Goal: Task Accomplishment & Management: Use online tool/utility

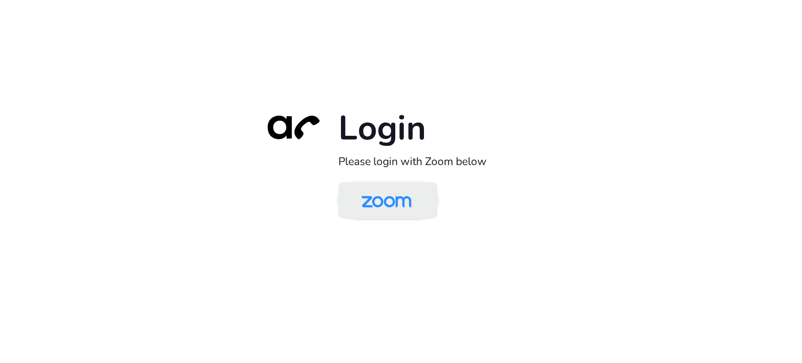
drag, startPoint x: 0, startPoint y: 0, endPoint x: 386, endPoint y: 188, distance: 429.2
click at [386, 188] on img at bounding box center [386, 201] width 72 height 34
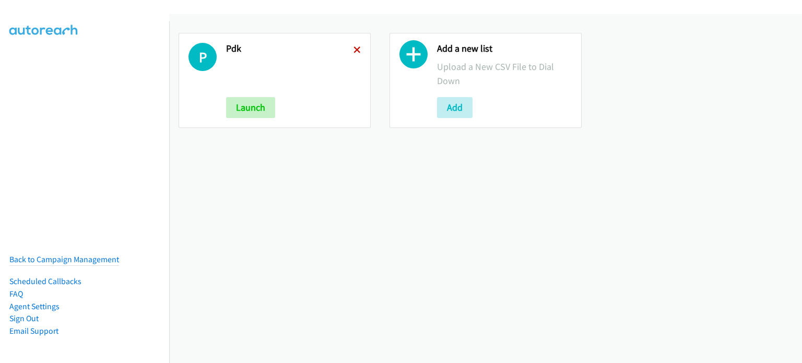
click at [356, 50] on icon at bounding box center [356, 50] width 7 height 7
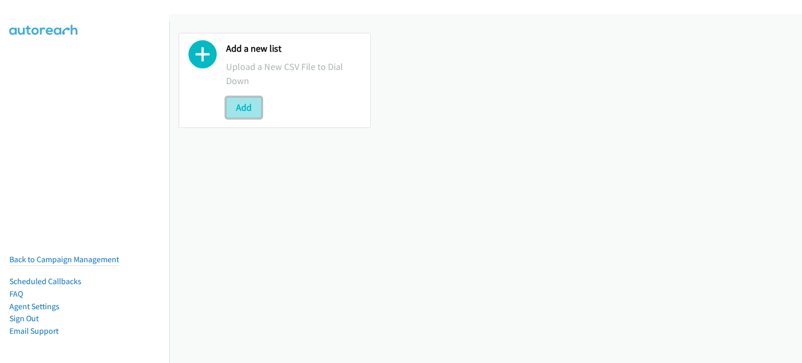
click at [256, 99] on button "Add" at bounding box center [244, 107] width 36 height 21
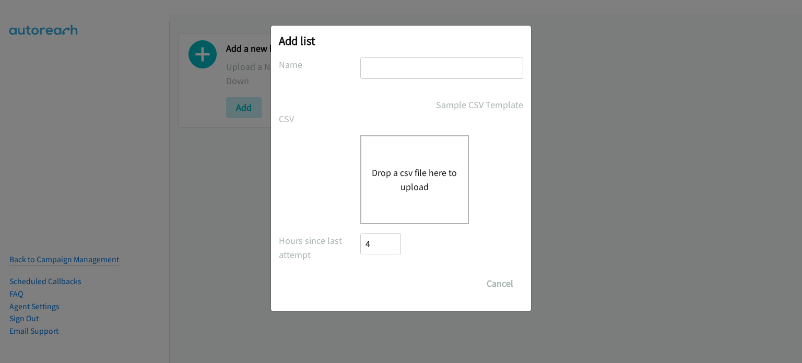
click at [384, 75] on input "text" at bounding box center [441, 67] width 163 height 21
type input "ADOBE"
click at [449, 181] on button "Drop a csv file here to upload" at bounding box center [415, 180] width 86 height 28
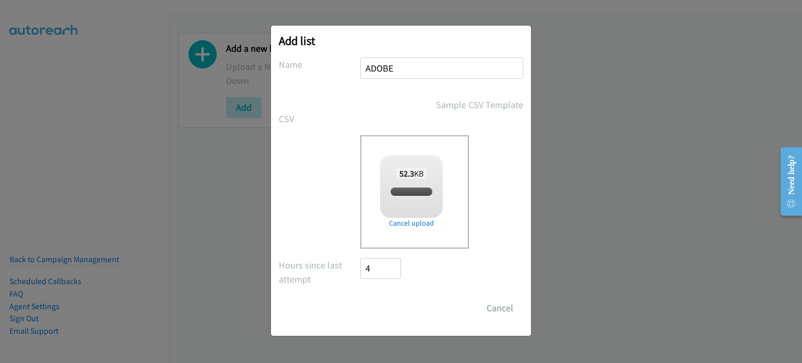
checkbox input "true"
click at [387, 309] on input "Save List" at bounding box center [387, 308] width 55 height 21
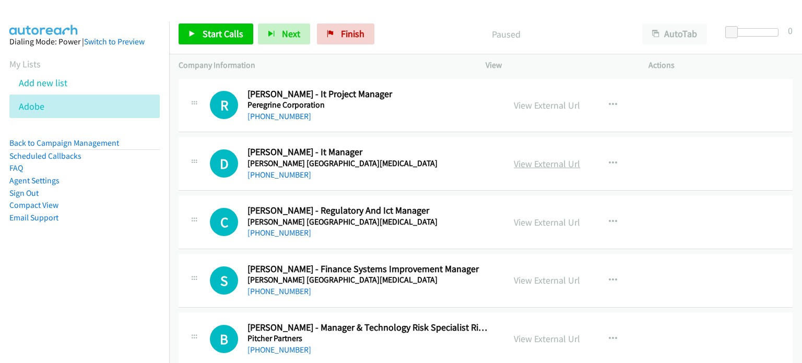
click at [537, 162] on link "View External Url" at bounding box center [547, 164] width 66 height 12
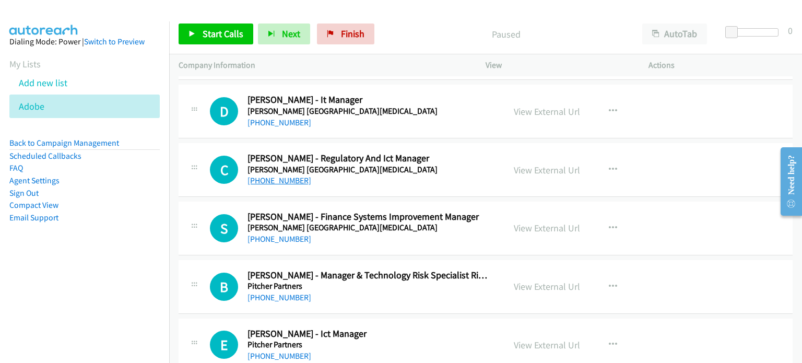
click at [281, 181] on link "+61 414 879 749" at bounding box center [279, 180] width 64 height 10
drag, startPoint x: 658, startPoint y: 164, endPoint x: 627, endPoint y: 166, distance: 31.4
click at [658, 164] on div "View External Url View External Url Schedule/Manage Callback Start Calls Here R…" at bounding box center [590, 169] width 172 height 34
click at [541, 167] on link "View External Url" at bounding box center [547, 170] width 66 height 12
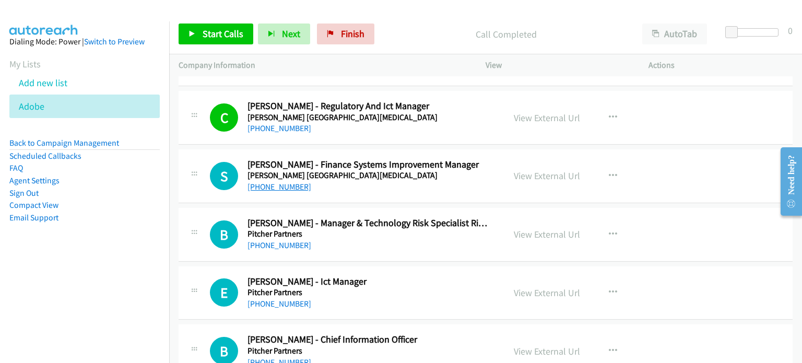
click at [276, 184] on link "+61 3 8559 6155" at bounding box center [279, 187] width 64 height 10
click at [701, 177] on div "S Callback Scheduled Suzy Sawiris - Finance Systems Improvement Manager Peter M…" at bounding box center [486, 176] width 614 height 54
click at [550, 177] on link "View External Url" at bounding box center [547, 176] width 66 height 12
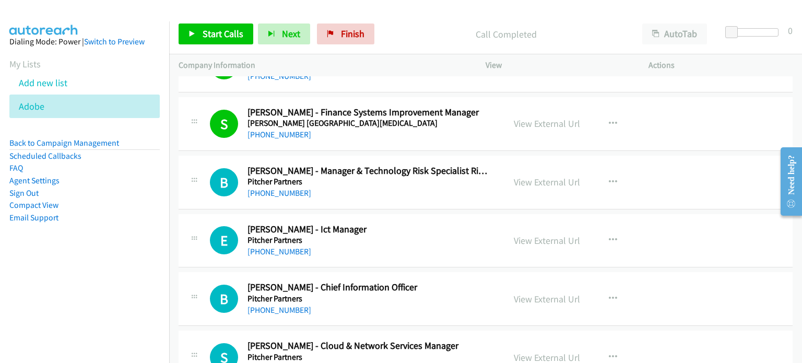
scroll to position [209, 0]
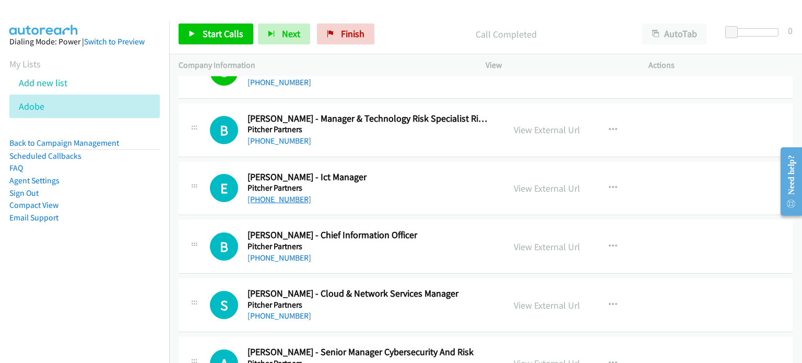
click at [288, 198] on link "+61 7 3222 8493" at bounding box center [279, 199] width 64 height 10
drag, startPoint x: 705, startPoint y: 178, endPoint x: 570, endPoint y: 187, distance: 135.6
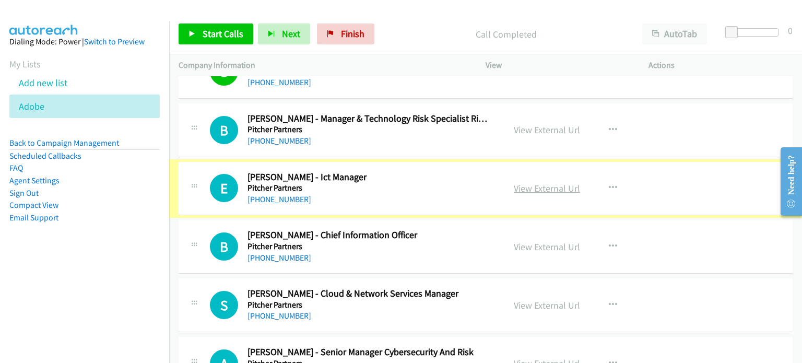
click at [562, 187] on link "View External Url" at bounding box center [547, 188] width 66 height 12
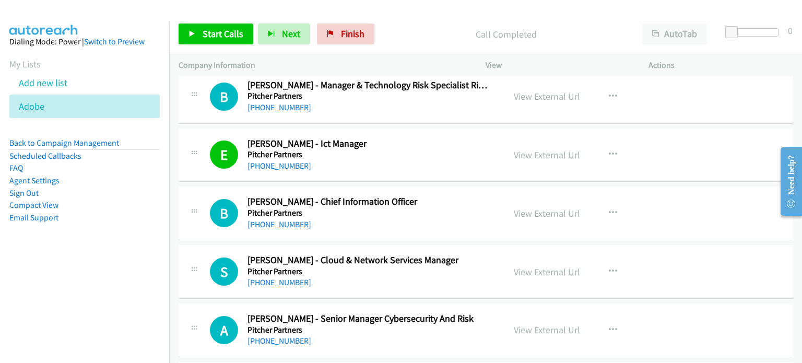
scroll to position [261, 0]
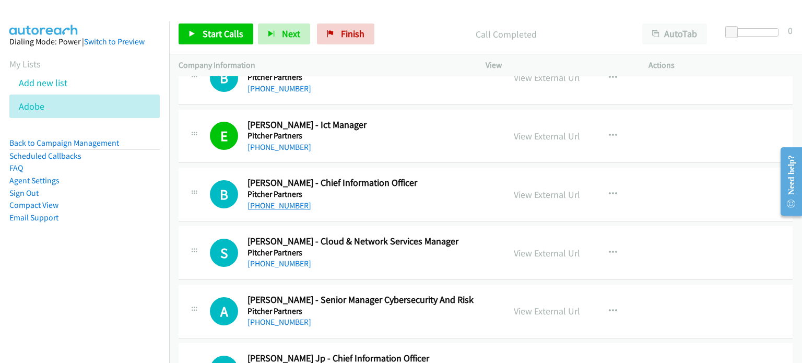
click at [279, 202] on link "+61 414 405 732" at bounding box center [279, 205] width 64 height 10
drag, startPoint x: 677, startPoint y: 197, endPoint x: 615, endPoint y: 197, distance: 62.1
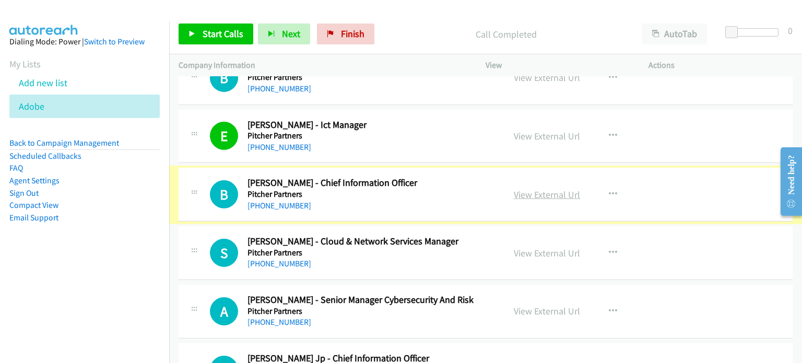
click at [567, 196] on link "View External Url" at bounding box center [547, 194] width 66 height 12
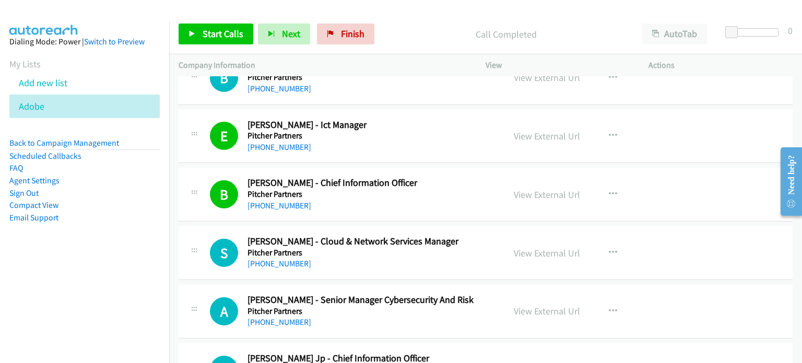
click at [655, 138] on div "View External Url View External Url Schedule/Manage Callback Start Calls Here R…" at bounding box center [590, 136] width 172 height 34
click at [282, 261] on link "+61 429 347 842" at bounding box center [279, 263] width 64 height 10
drag, startPoint x: 654, startPoint y: 248, endPoint x: 562, endPoint y: 245, distance: 91.4
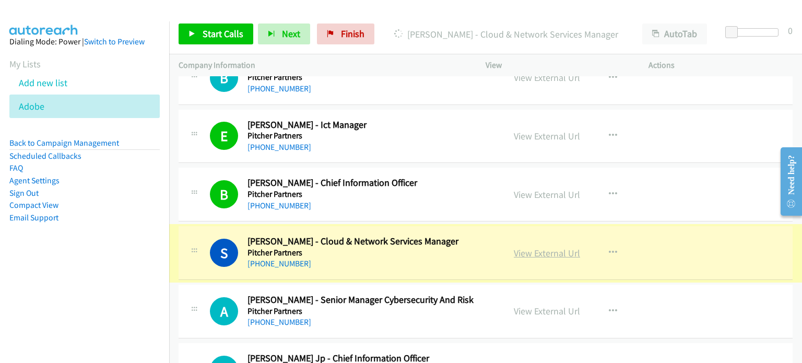
click at [547, 251] on link "View External Url" at bounding box center [547, 253] width 66 height 12
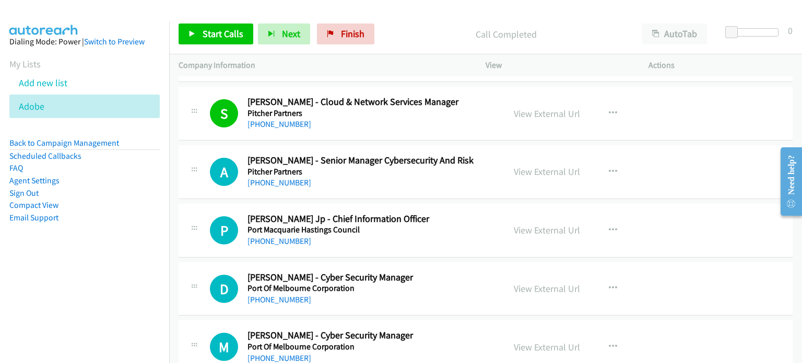
scroll to position [418, 0]
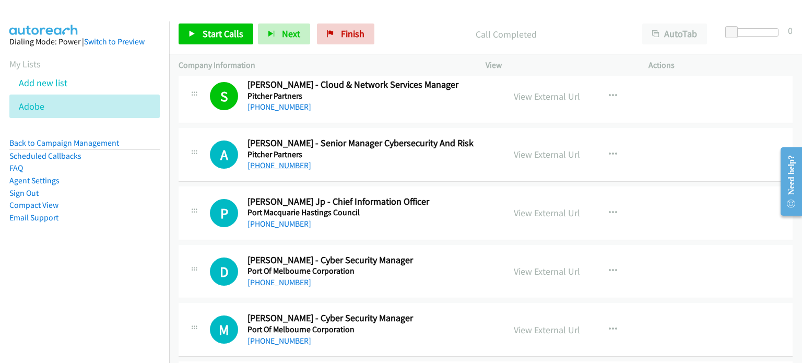
click at [285, 162] on link "+61 3 8610 5000" at bounding box center [279, 165] width 64 height 10
click at [667, 154] on div "View External Url View External Url Schedule/Manage Callback Start Calls Here R…" at bounding box center [590, 154] width 172 height 34
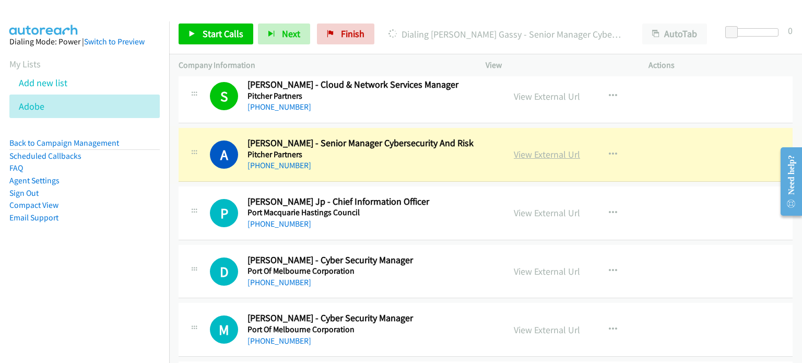
click at [541, 154] on link "View External Url" at bounding box center [547, 154] width 66 height 12
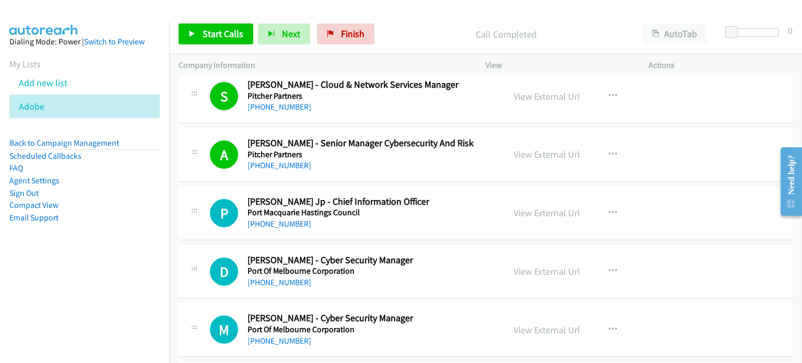
scroll to position [470, 0]
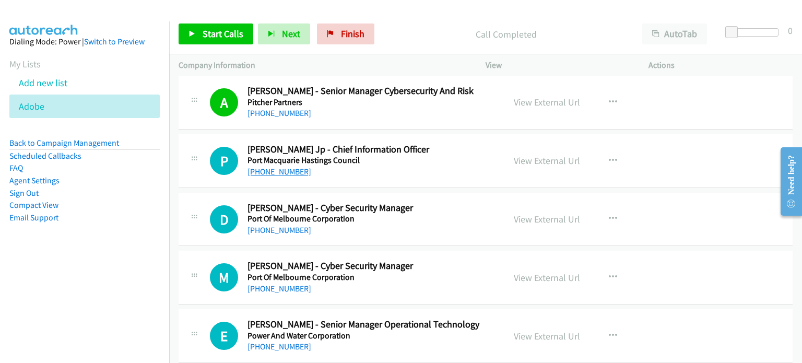
click at [290, 169] on link "+61 481 154 909" at bounding box center [279, 172] width 64 height 10
click at [699, 166] on div "P Callback Scheduled Paul White Jp - Chief Information Officer Port Macquarie H…" at bounding box center [486, 161] width 614 height 54
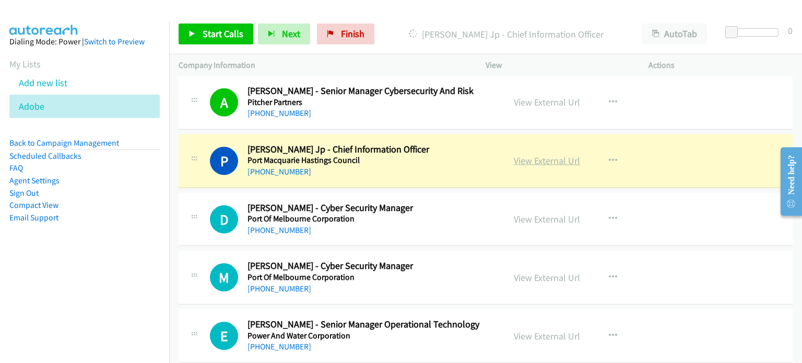
click at [558, 163] on link "View External Url" at bounding box center [547, 161] width 66 height 12
click at [658, 215] on div "View External Url View External Url Schedule/Manage Callback Start Calls Here R…" at bounding box center [590, 219] width 172 height 34
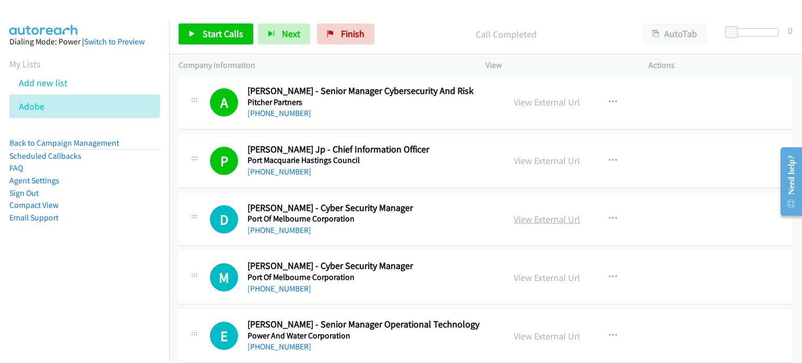
click at [545, 220] on link "View External Url" at bounding box center [547, 219] width 66 height 12
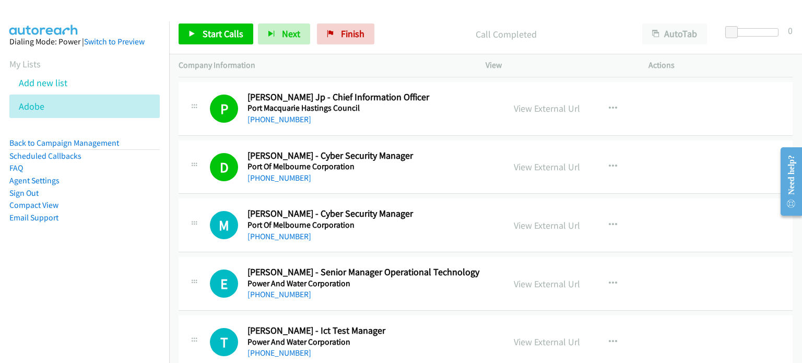
scroll to position [627, 0]
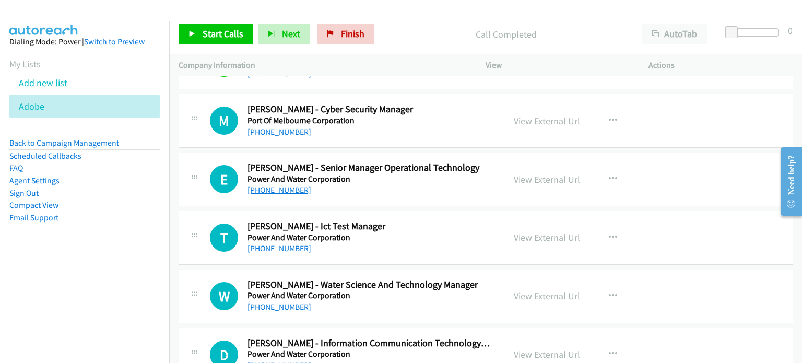
click at [286, 190] on link "+61 448 881 567" at bounding box center [279, 190] width 64 height 10
drag, startPoint x: 701, startPoint y: 180, endPoint x: 615, endPoint y: 180, distance: 86.1
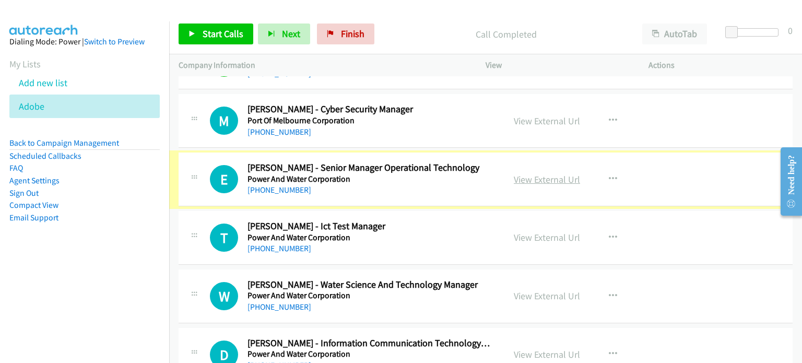
click at [560, 180] on link "View External Url" at bounding box center [547, 179] width 66 height 12
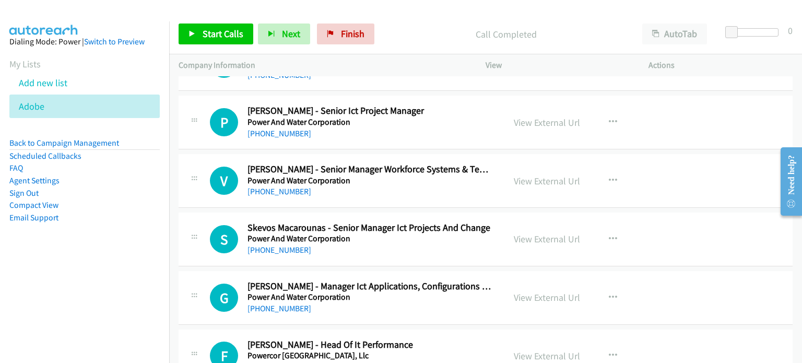
scroll to position [992, 0]
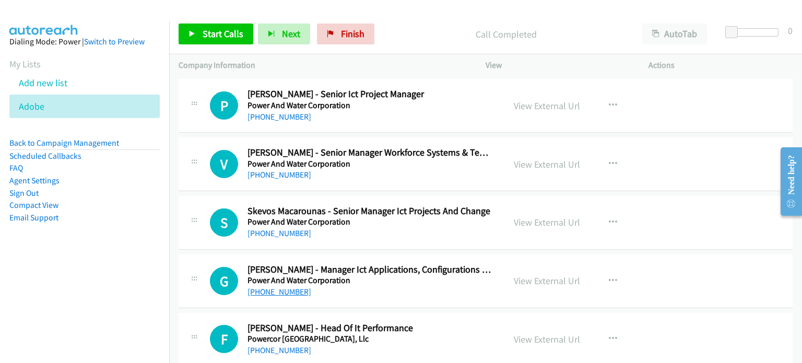
click at [275, 292] on link "+61 416 832 104" at bounding box center [279, 292] width 64 height 10
click at [695, 271] on div "G Callback Scheduled Gerald Ehrenbrandtner - Manager Ict Applications, Configur…" at bounding box center [486, 281] width 614 height 54
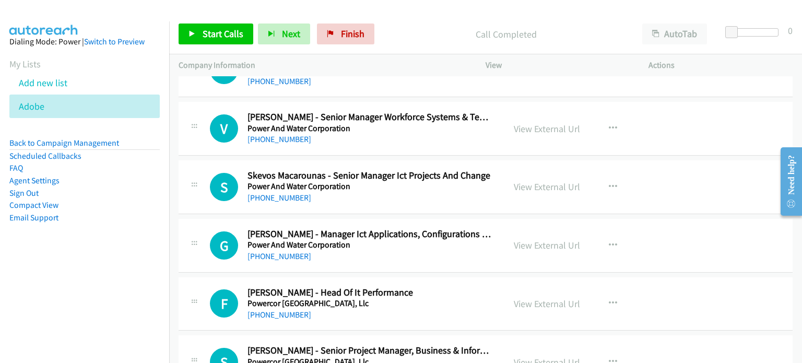
scroll to position [1044, 0]
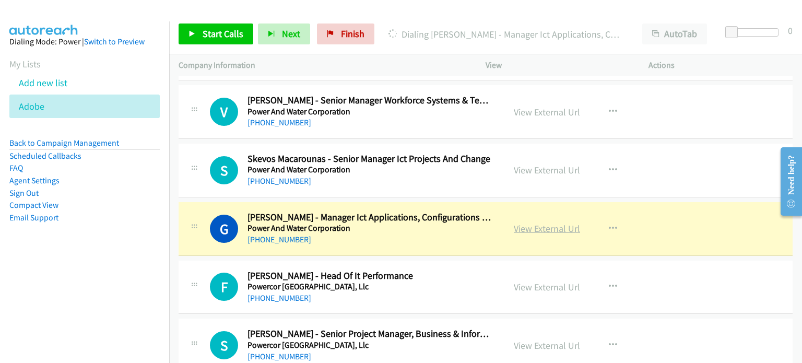
click at [562, 225] on link "View External Url" at bounding box center [547, 228] width 66 height 12
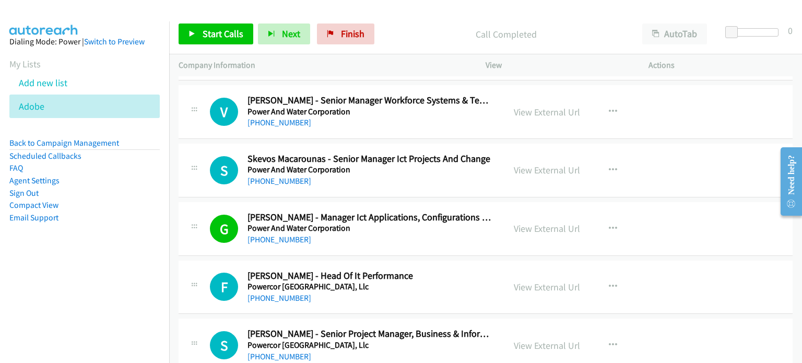
scroll to position [1149, 0]
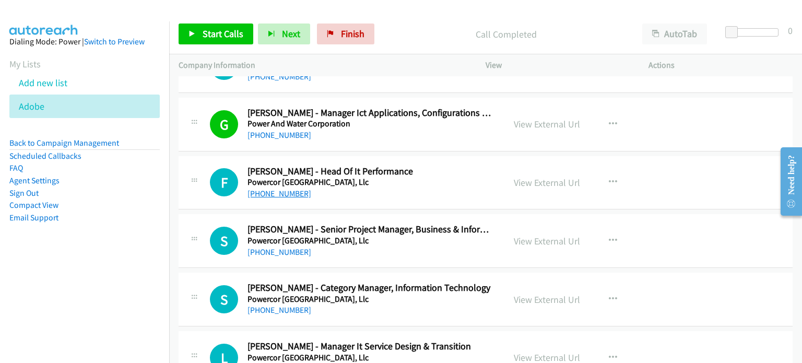
click at [291, 188] on link "+61 3 5440 5798" at bounding box center [279, 193] width 64 height 10
click at [669, 181] on div "View External Url View External Url Schedule/Manage Callback Start Calls Here R…" at bounding box center [590, 183] width 172 height 34
click at [548, 181] on link "View External Url" at bounding box center [547, 182] width 66 height 12
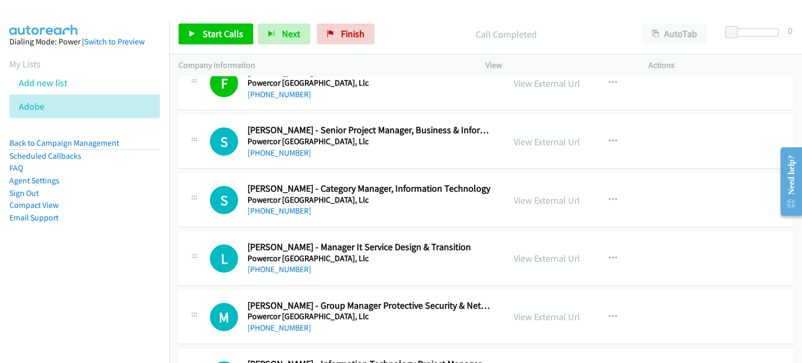
scroll to position [1253, 0]
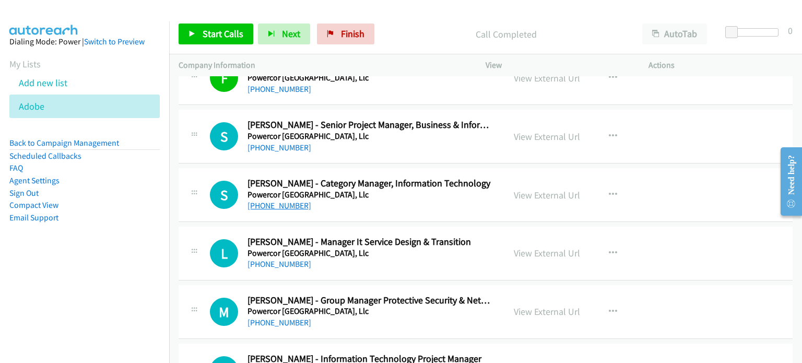
click at [286, 204] on link "+61 448 911 592" at bounding box center [279, 205] width 64 height 10
drag, startPoint x: 663, startPoint y: 181, endPoint x: 611, endPoint y: 191, distance: 53.1
click at [663, 181] on div "View External Url View External Url Schedule/Manage Callback Start Calls Here R…" at bounding box center [590, 195] width 172 height 34
click at [565, 195] on link "View External Url" at bounding box center [547, 195] width 66 height 12
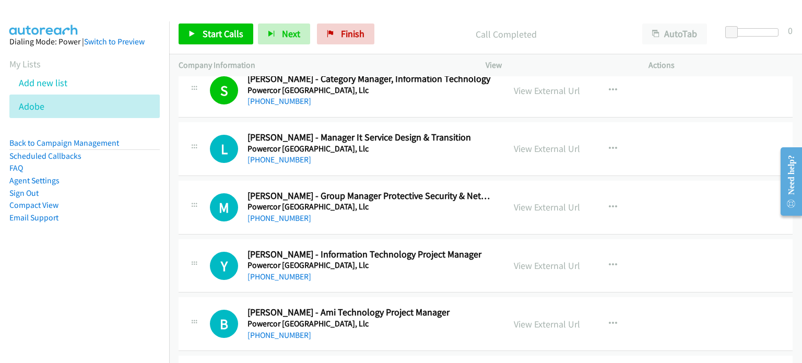
scroll to position [1462, 0]
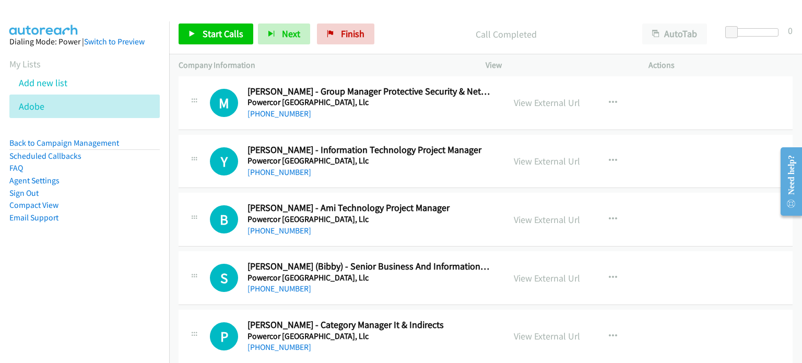
click at [214, 193] on div "B Callback Scheduled Barry Sanford - Ami Technology Project Manager Powercor Au…" at bounding box center [486, 220] width 614 height 54
click at [294, 167] on link "+61 3 9683 4444" at bounding box center [279, 172] width 64 height 10
drag, startPoint x: 696, startPoint y: 161, endPoint x: 687, endPoint y: 160, distance: 10.0
click at [696, 161] on div "Y Callback Scheduled Yianni Doumas - Information Technology Project Manager Pow…" at bounding box center [486, 162] width 614 height 54
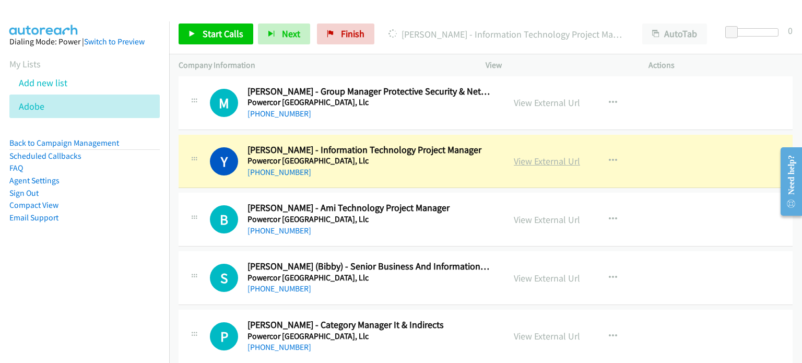
click at [533, 156] on link "View External Url" at bounding box center [547, 161] width 66 height 12
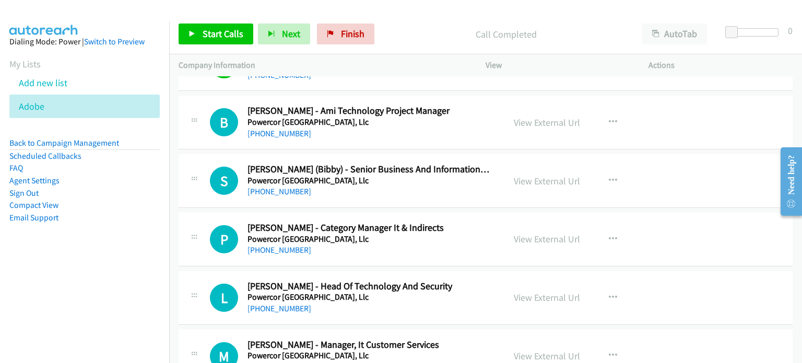
scroll to position [1566, 0]
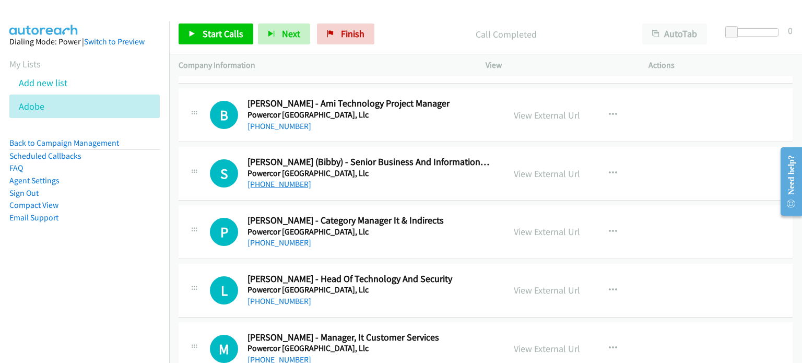
click at [263, 179] on link "+61 409 585 168" at bounding box center [279, 184] width 64 height 10
click at [701, 164] on div "S Callback Scheduled Sue Draganich (Bibby) - Senior Business And Information Te…" at bounding box center [486, 174] width 614 height 54
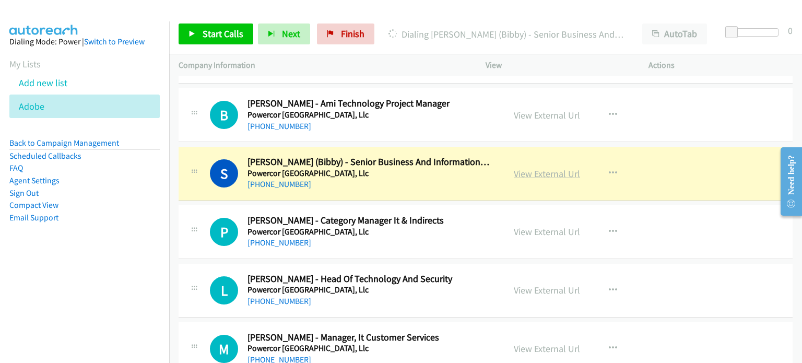
click at [553, 168] on link "View External Url" at bounding box center [547, 174] width 66 height 12
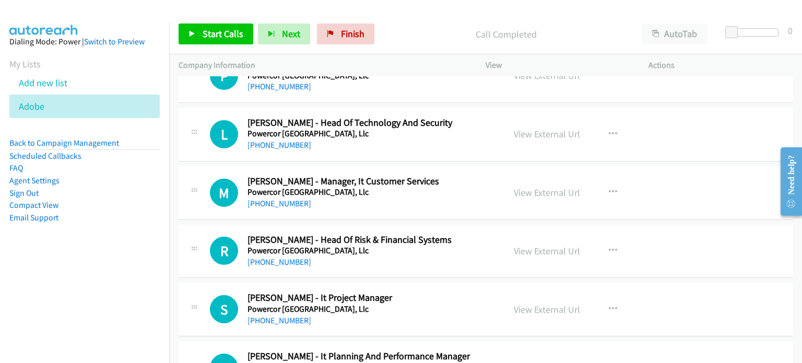
scroll to position [1723, 0]
click at [263, 143] on link "+61 458 397 871" at bounding box center [279, 144] width 64 height 10
drag, startPoint x: 691, startPoint y: 127, endPoint x: 624, endPoint y: 133, distance: 67.1
click at [691, 127] on div "L Callback Scheduled Luke Gidiuli - Head Of Technology And Security Powercor Au…" at bounding box center [486, 134] width 614 height 54
click at [561, 127] on link "View External Url" at bounding box center [547, 133] width 66 height 12
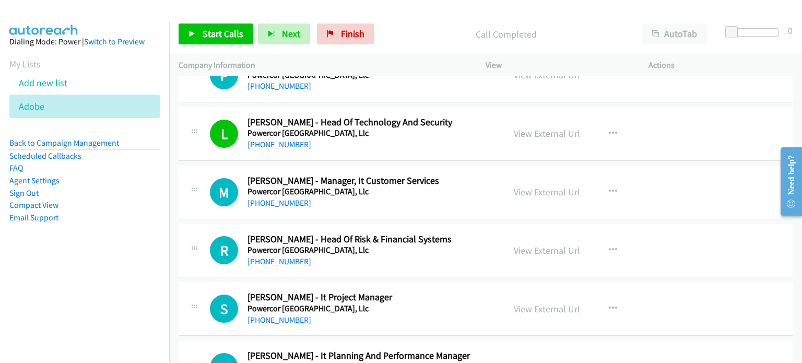
scroll to position [1775, 0]
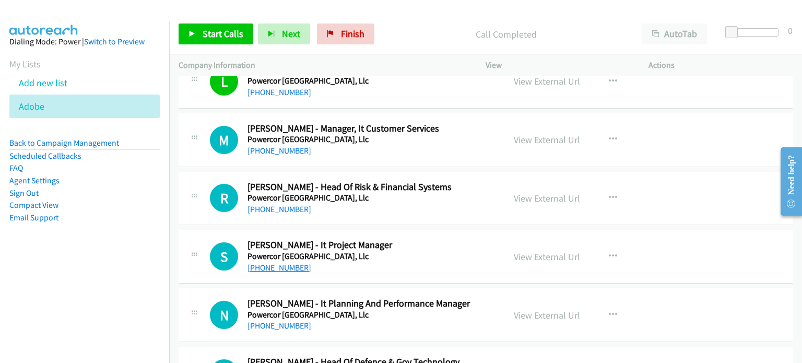
click at [275, 265] on link "+61 452 199 559" at bounding box center [279, 268] width 64 height 10
drag, startPoint x: 647, startPoint y: 242, endPoint x: 549, endPoint y: 257, distance: 99.3
click at [647, 242] on div "View External Url View External Url Schedule/Manage Callback Start Calls Here R…" at bounding box center [590, 256] width 172 height 34
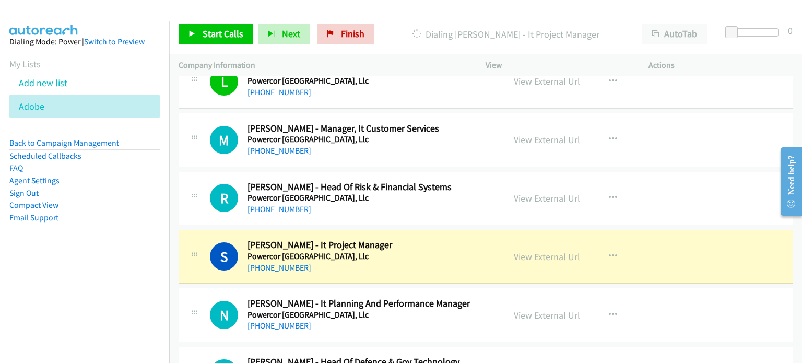
click at [542, 256] on link "View External Url" at bounding box center [547, 257] width 66 height 12
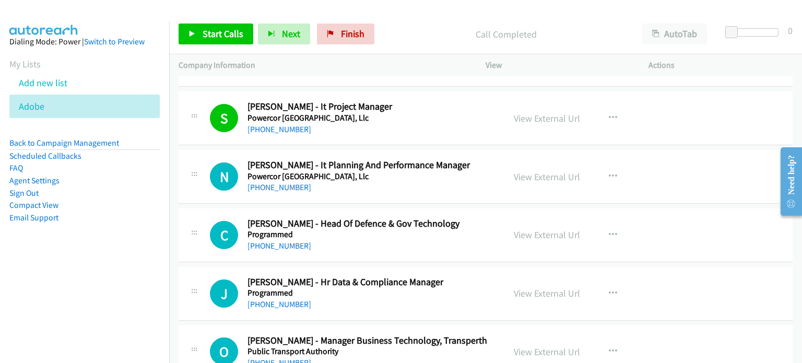
scroll to position [1932, 0]
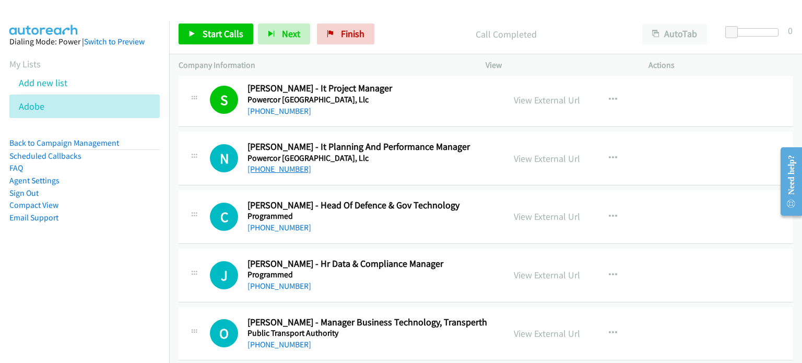
click at [285, 167] on link "+61 448 317 255" at bounding box center [279, 169] width 64 height 10
drag, startPoint x: 681, startPoint y: 169, endPoint x: 673, endPoint y: 169, distance: 7.8
click at [681, 169] on div "N Callback Scheduled Nick Nagel - It Planning And Performance Manager Powercor …" at bounding box center [486, 159] width 614 height 54
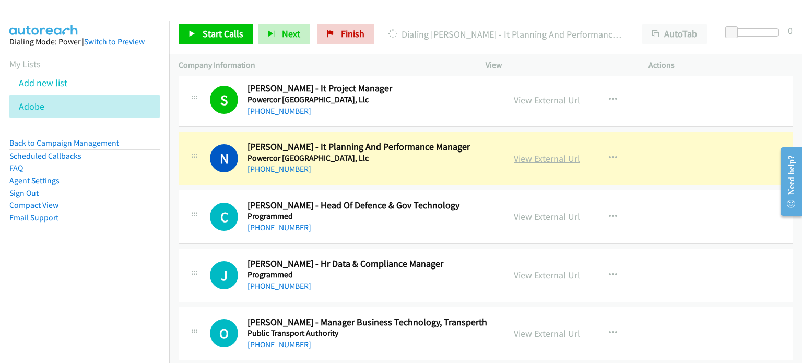
click at [553, 157] on link "View External Url" at bounding box center [547, 158] width 66 height 12
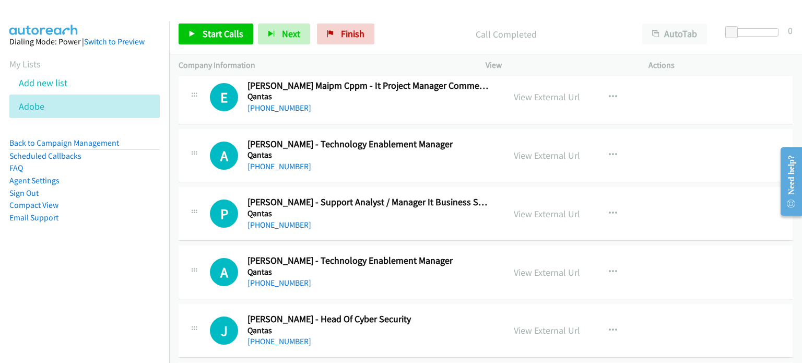
scroll to position [2506, 0]
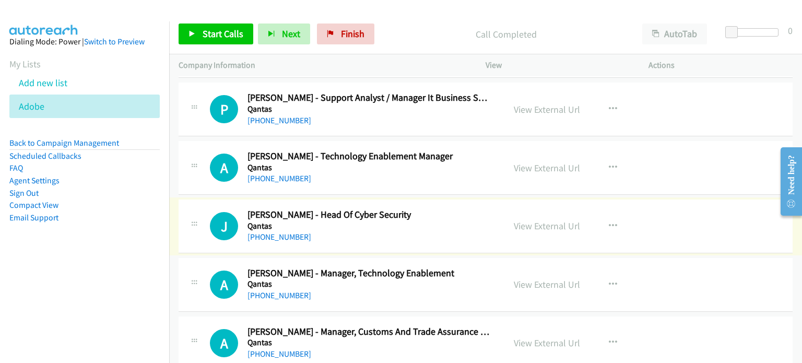
click at [285, 233] on link "+61 2 9691 0860" at bounding box center [279, 237] width 64 height 10
drag, startPoint x: 680, startPoint y: 221, endPoint x: 532, endPoint y: 221, distance: 147.8
click at [680, 221] on div "J Callback Scheduled Jasmin Harvey - Head Of Cyber Security Qantas Australia/Sy…" at bounding box center [486, 226] width 614 height 54
click at [538, 221] on link "View External Url" at bounding box center [547, 226] width 66 height 12
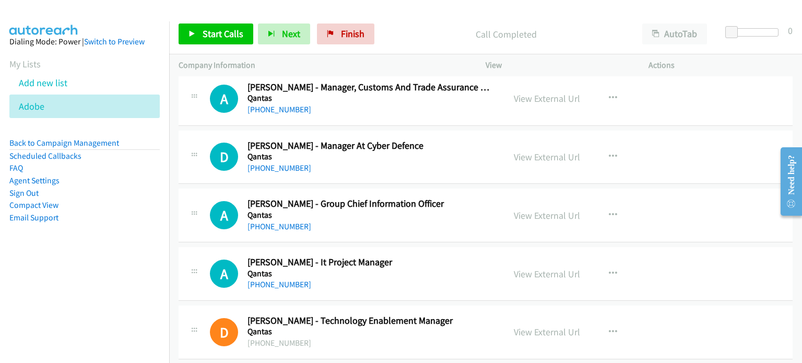
scroll to position [2767, 0]
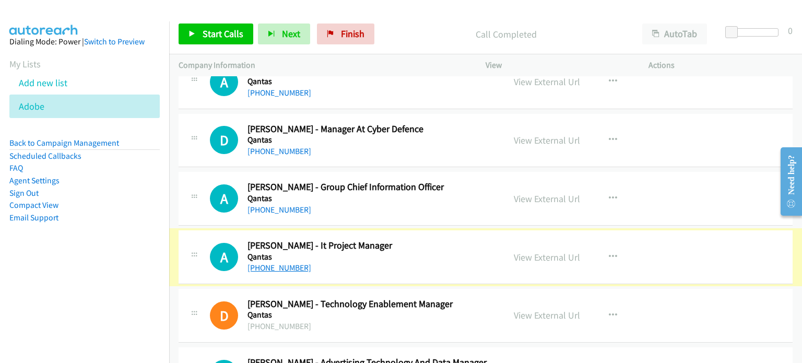
click at [279, 263] on link "+61 449 625 131" at bounding box center [279, 268] width 64 height 10
drag, startPoint x: 651, startPoint y: 243, endPoint x: 599, endPoint y: 258, distance: 54.0
click at [651, 243] on div "View External Url View External Url Schedule/Manage Callback Start Calls Here R…" at bounding box center [590, 257] width 172 height 34
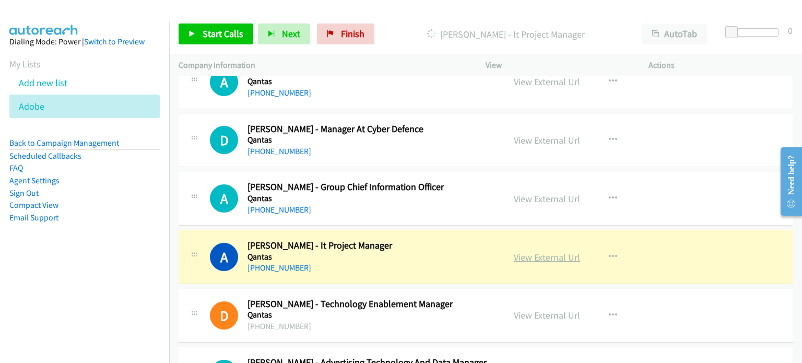
click at [558, 251] on link "View External Url" at bounding box center [547, 257] width 66 height 12
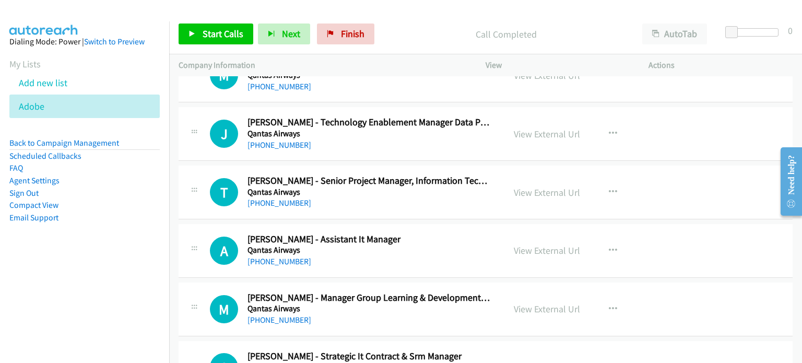
scroll to position [3811, 0]
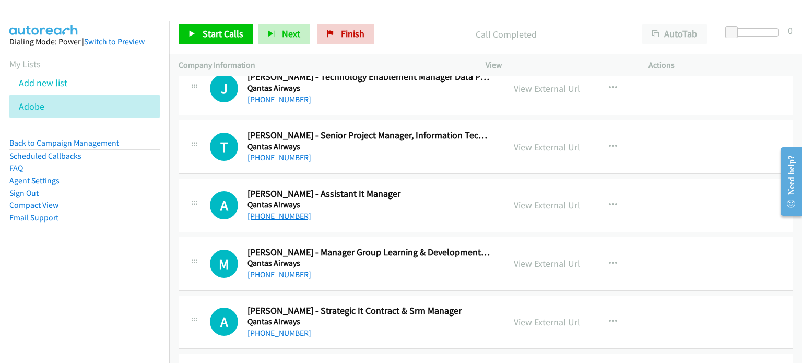
click at [288, 212] on link "+61 2 9433 2329" at bounding box center [279, 216] width 64 height 10
click at [647, 201] on div "View External Url View External Url Schedule/Manage Callback Start Calls Here R…" at bounding box center [590, 205] width 172 height 34
click at [568, 202] on link "View External Url" at bounding box center [547, 205] width 66 height 12
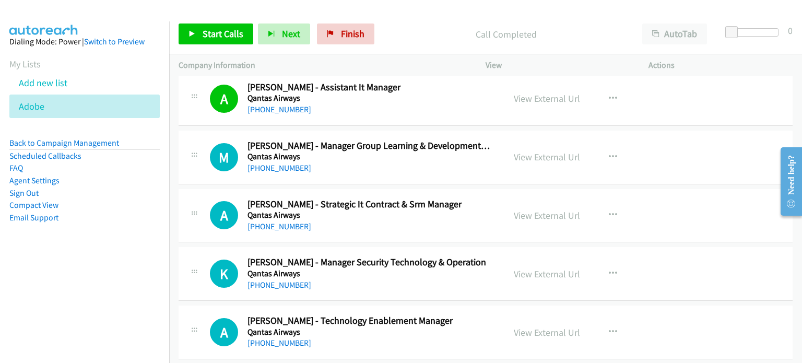
scroll to position [3916, 0]
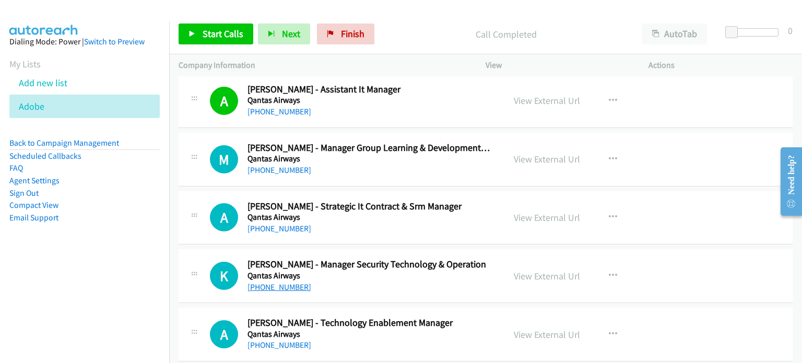
click at [258, 282] on link "+61 404 197 730" at bounding box center [279, 287] width 64 height 10
drag, startPoint x: 711, startPoint y: 265, endPoint x: 644, endPoint y: 265, distance: 67.4
click at [711, 265] on div "K Callback Scheduled Katerina Vickers - Manager Security Technology & Operation…" at bounding box center [486, 276] width 614 height 54
click at [569, 270] on link "View External Url" at bounding box center [547, 276] width 66 height 12
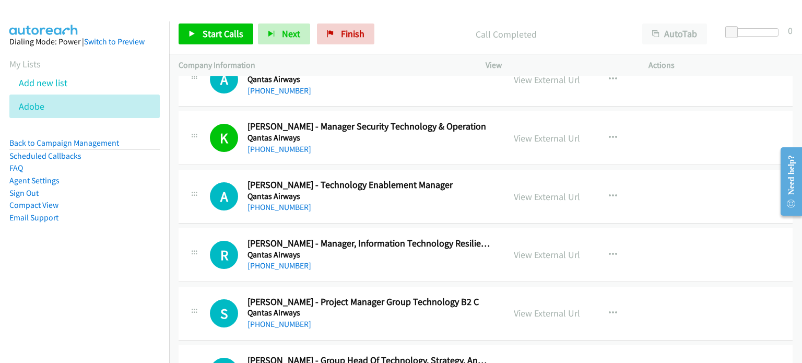
scroll to position [4072, 0]
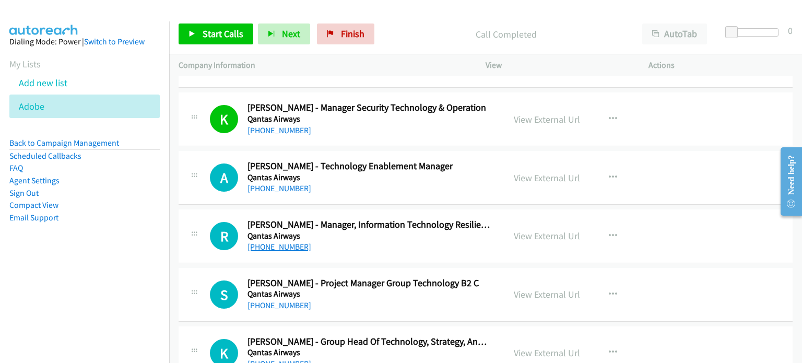
click at [285, 242] on link "+61 450 191 656" at bounding box center [279, 247] width 64 height 10
drag, startPoint x: 629, startPoint y: 232, endPoint x: 594, endPoint y: 231, distance: 35.5
click at [629, 232] on div "View External Url View External Url Schedule/Manage Callback Start Calls Here R…" at bounding box center [590, 236] width 172 height 34
click at [541, 230] on link "View External Url" at bounding box center [547, 236] width 66 height 12
click at [293, 242] on link "+61 450 191 656" at bounding box center [279, 247] width 64 height 10
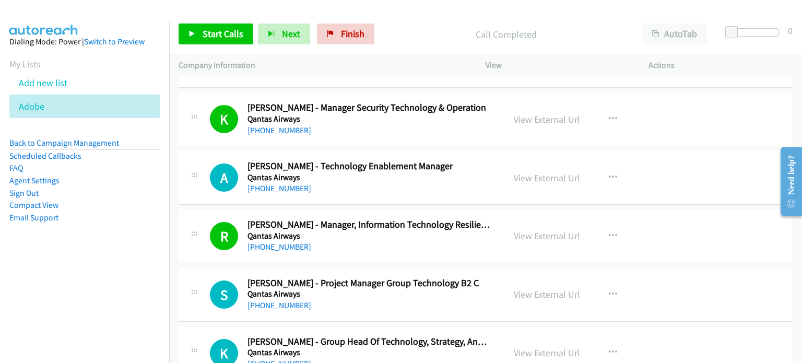
click at [668, 181] on div "View External Url View External Url Schedule/Manage Callback Start Calls Here R…" at bounding box center [590, 177] width 172 height 34
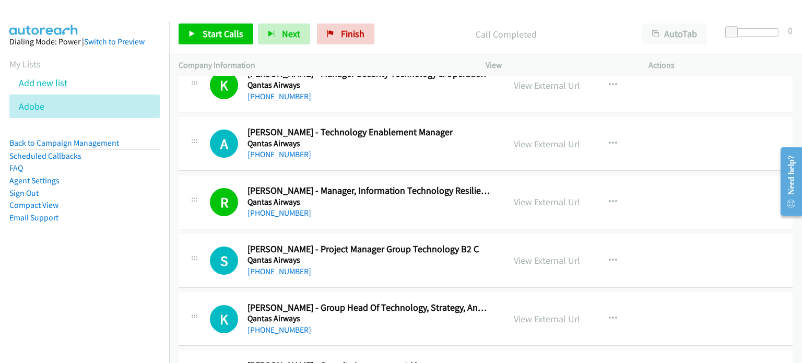
scroll to position [4125, 0]
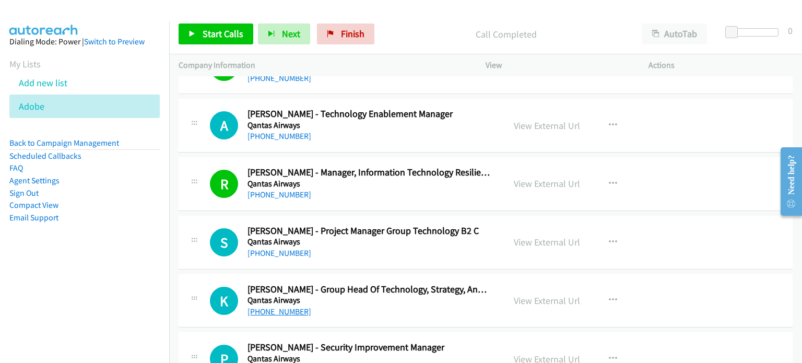
click at [275, 306] on link "+61 422 858 448" at bounding box center [279, 311] width 64 height 10
click at [679, 281] on div "K Callback Scheduled Kate Romanova - Group Head Of Technology, Strategy, And In…" at bounding box center [486, 301] width 614 height 54
click at [559, 315] on div "K Callback Scheduled Kate Romanova - Group Head Of Technology, Strategy, And In…" at bounding box center [486, 301] width 614 height 54
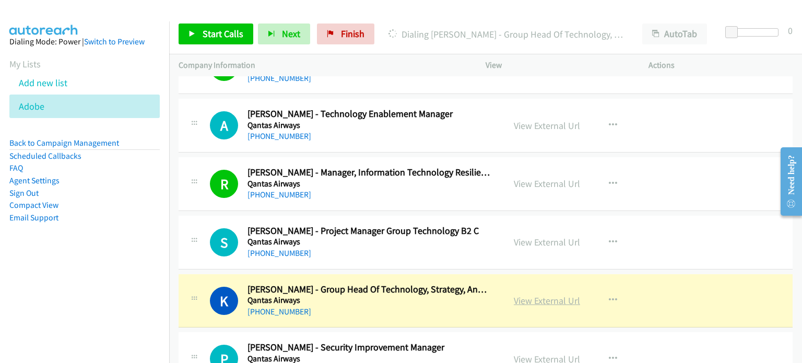
click at [550, 294] on link "View External Url" at bounding box center [547, 300] width 66 height 12
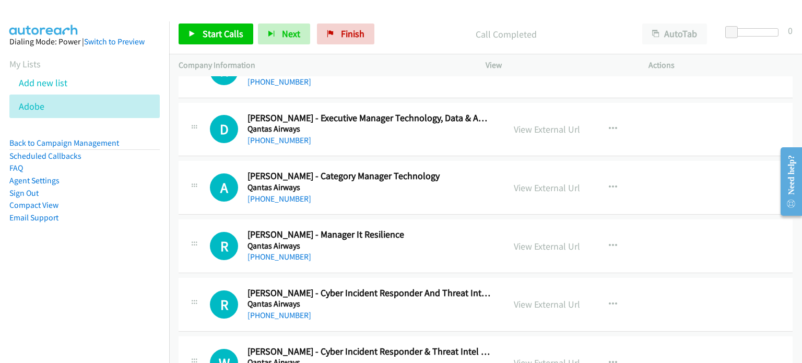
scroll to position [4647, 0]
click at [288, 251] on link "+61 419 203 291" at bounding box center [279, 256] width 64 height 10
drag, startPoint x: 625, startPoint y: 230, endPoint x: 580, endPoint y: 234, distance: 45.6
click at [625, 230] on div "View External Url View External Url Schedule/Manage Callback Start Calls Here R…" at bounding box center [590, 245] width 172 height 34
click at [514, 240] on link "View External Url" at bounding box center [547, 246] width 66 height 12
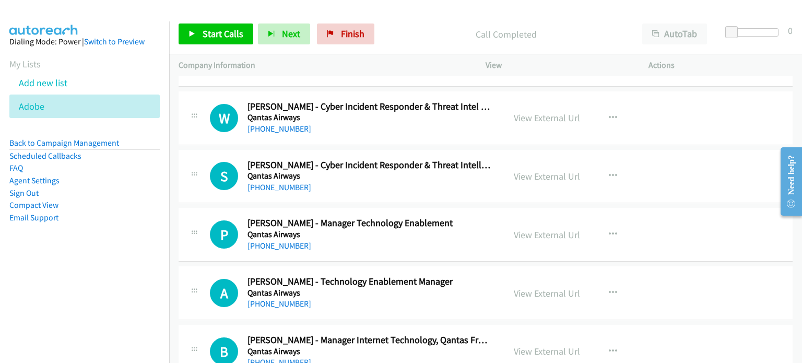
scroll to position [4908, 0]
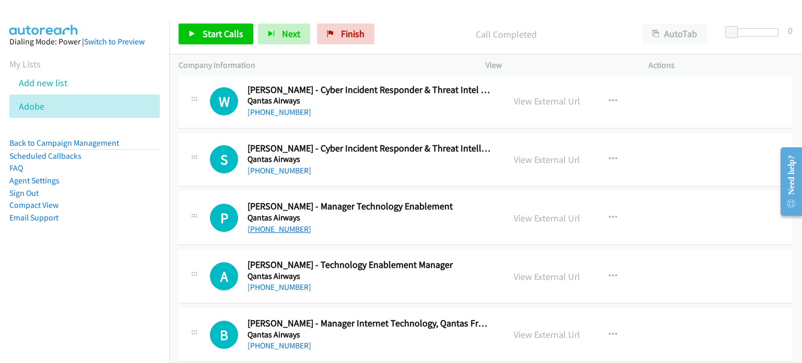
click at [299, 224] on link "+61 435 965 846" at bounding box center [279, 229] width 64 height 10
click at [713, 232] on div "P Callback Scheduled Patrick Maes - Manager Technology Enablement Qantas Airway…" at bounding box center [486, 218] width 614 height 54
click at [538, 212] on link "View External Url" at bounding box center [547, 218] width 66 height 12
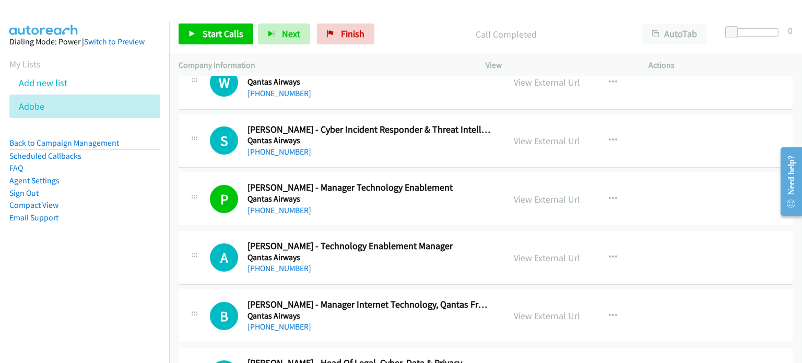
scroll to position [4960, 0]
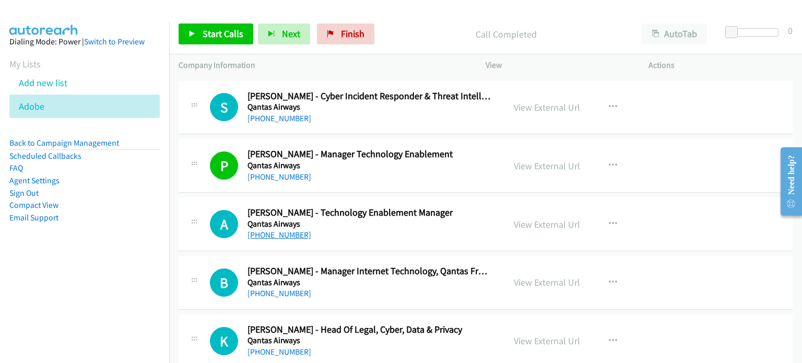
click at [281, 230] on link "+61 484 634 660" at bounding box center [279, 235] width 64 height 10
click at [706, 210] on div "A Callback Scheduled Alisha Mengi - Technology Enablement Manager Qantas Airway…" at bounding box center [486, 224] width 614 height 54
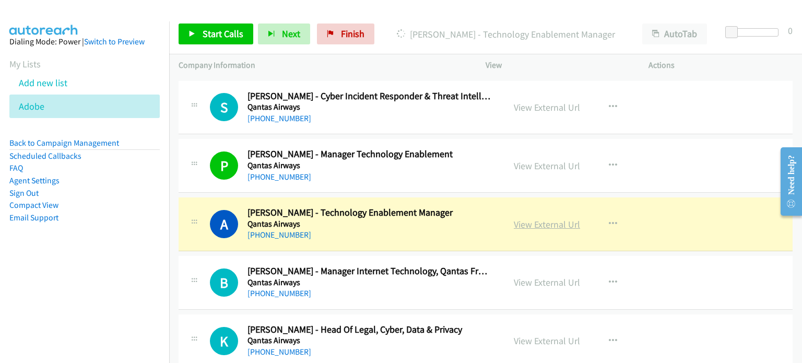
click at [551, 218] on link "View External Url" at bounding box center [547, 224] width 66 height 12
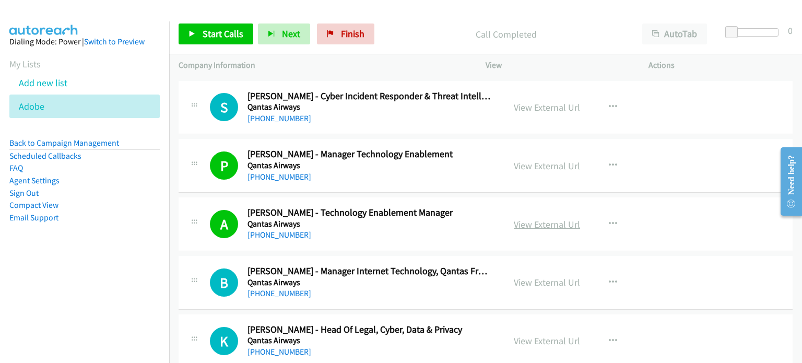
click at [559, 218] on link "View External Url" at bounding box center [547, 224] width 66 height 12
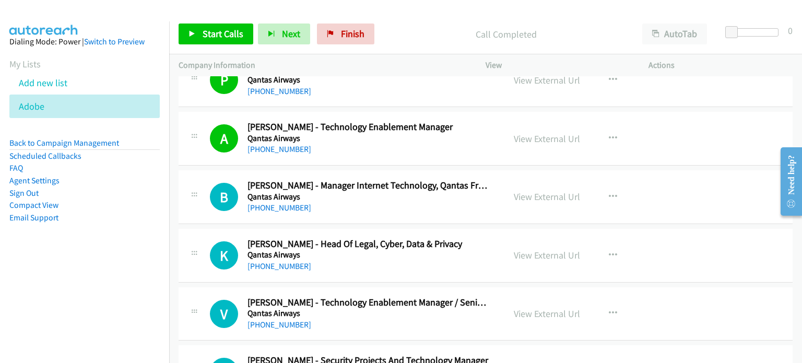
scroll to position [5064, 0]
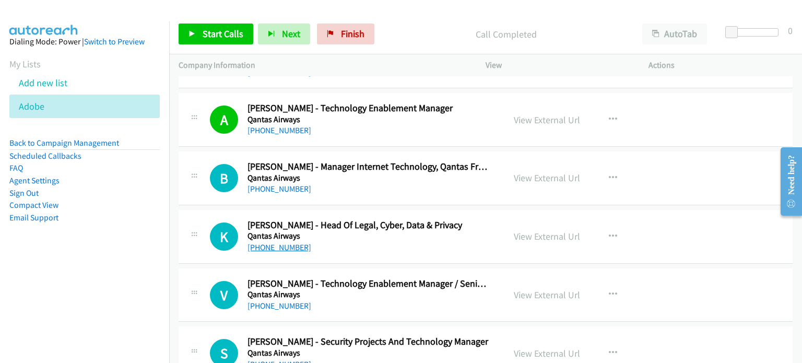
click at [286, 242] on link "+61 457 005 311" at bounding box center [279, 247] width 64 height 10
drag, startPoint x: 681, startPoint y: 224, endPoint x: 674, endPoint y: 225, distance: 7.4
click at [681, 224] on div "K Callback Scheduled Kate Friedrich - Head Of Legal, Cyber, Data & Privacy Qant…" at bounding box center [486, 237] width 614 height 54
click at [560, 230] on link "View External Url" at bounding box center [547, 236] width 66 height 12
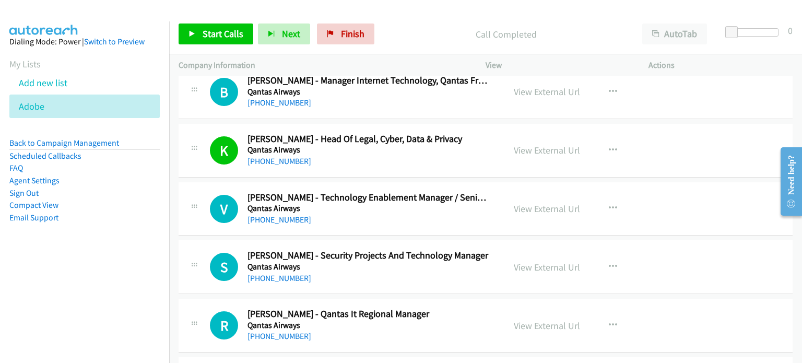
scroll to position [5169, 0]
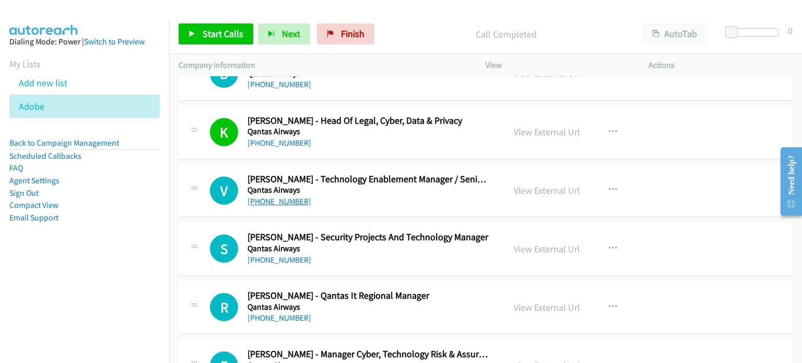
click at [286, 196] on link "+61 466 908 485" at bounding box center [279, 201] width 64 height 10
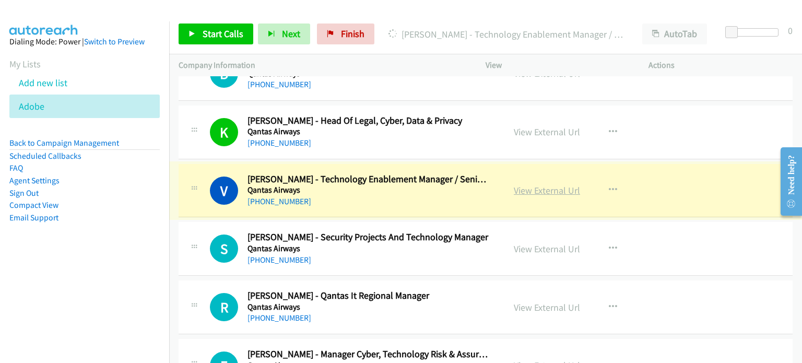
click at [540, 185] on link "View External Url" at bounding box center [547, 190] width 66 height 12
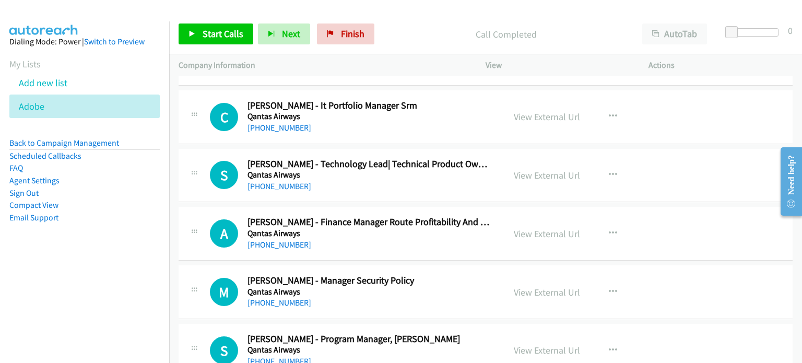
scroll to position [5691, 0]
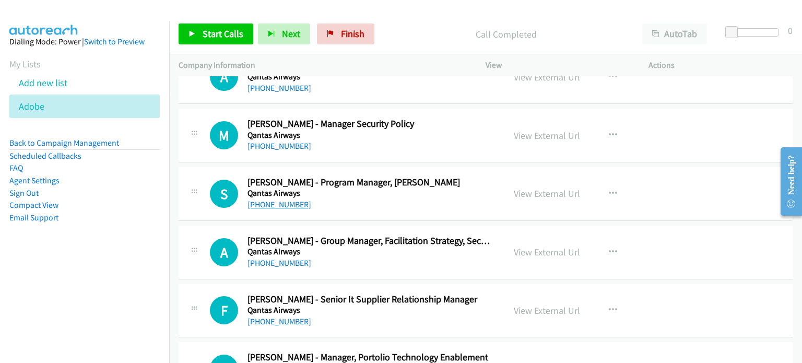
click at [274, 199] on link "+61 2 9691 3636" at bounding box center [279, 204] width 64 height 10
drag, startPoint x: 691, startPoint y: 187, endPoint x: 679, endPoint y: 184, distance: 12.4
click at [691, 187] on div "S Callback Scheduled Scott Thornton - Program Manager, Cloud Iaas Qantas Airway…" at bounding box center [486, 194] width 614 height 54
click at [527, 187] on link "View External Url" at bounding box center [547, 193] width 66 height 12
click at [439, 109] on div "M Callback Scheduled Michael Vandervelde - Manager Security Policy Qantas Airwa…" at bounding box center [486, 136] width 614 height 54
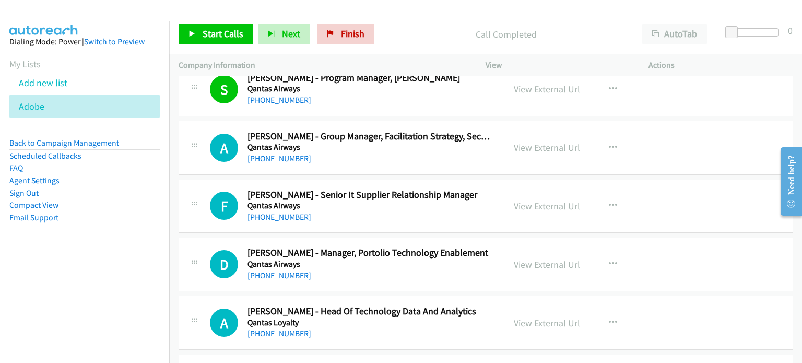
scroll to position [5848, 0]
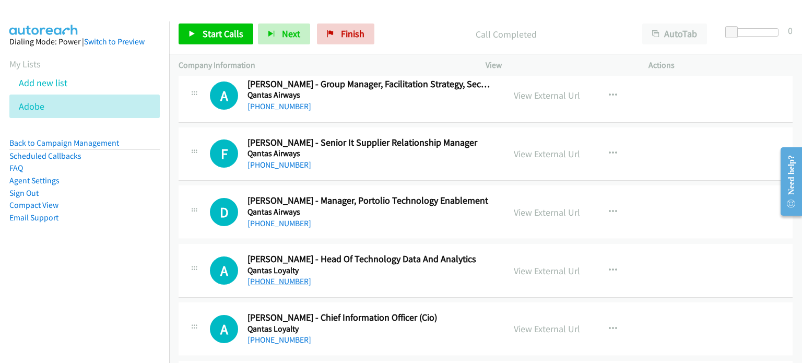
click at [281, 276] on link "+61 415 691 953" at bounding box center [279, 281] width 64 height 10
click at [645, 253] on div "View External Url View External Url Schedule/Manage Callback Start Calls Here R…" at bounding box center [590, 270] width 172 height 34
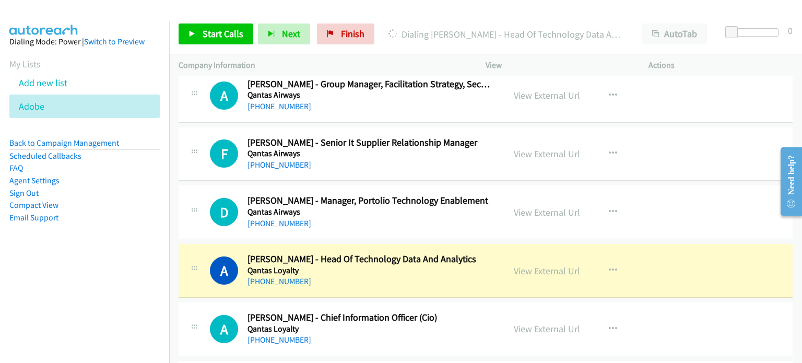
click at [539, 265] on link "View External Url" at bounding box center [547, 271] width 66 height 12
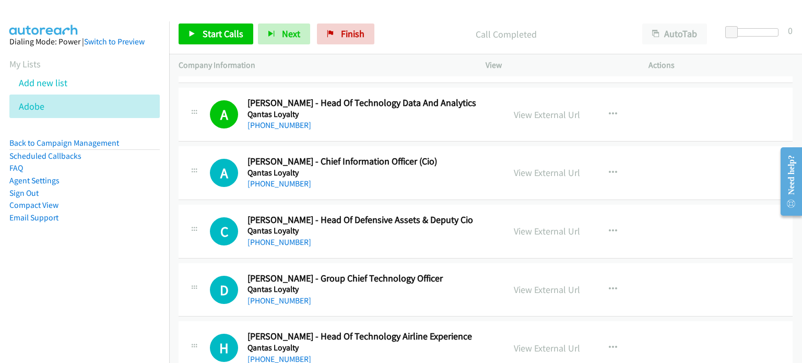
scroll to position [6004, 0]
click at [275, 178] on link "+61 477 304 428" at bounding box center [279, 183] width 64 height 10
click at [659, 156] on div "View External Url View External Url Schedule/Manage Callback Start Calls Here R…" at bounding box center [590, 172] width 172 height 34
click at [559, 166] on link "View External Url" at bounding box center [547, 172] width 66 height 12
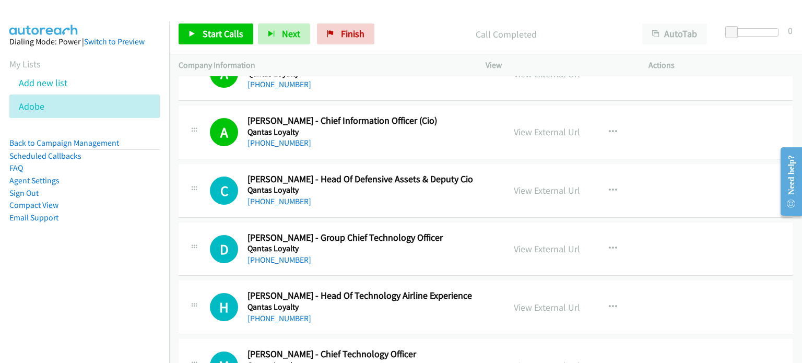
scroll to position [6109, 0]
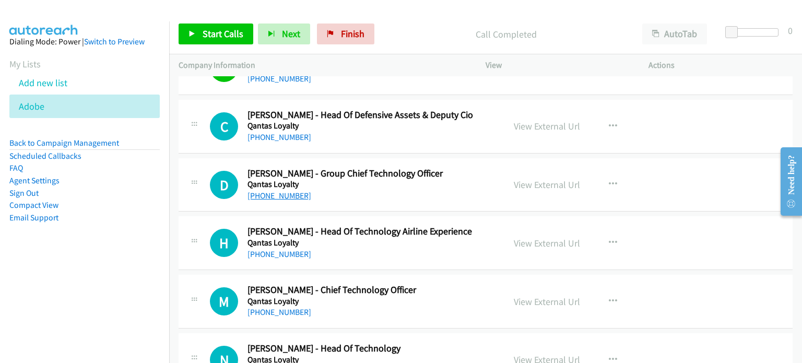
click at [279, 191] on link "+61 418 478 662" at bounding box center [279, 196] width 64 height 10
click at [691, 184] on div "D Callback Scheduled David Pizzey - Group Chief Technology Officer Qantas Loyal…" at bounding box center [486, 185] width 614 height 54
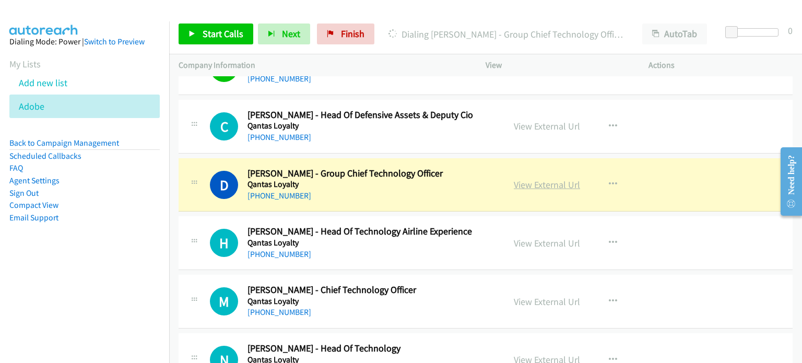
click at [537, 179] on link "View External Url" at bounding box center [547, 185] width 66 height 12
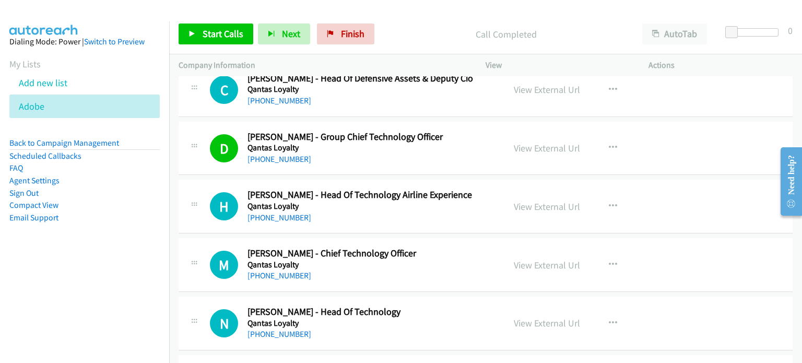
scroll to position [6161, 0]
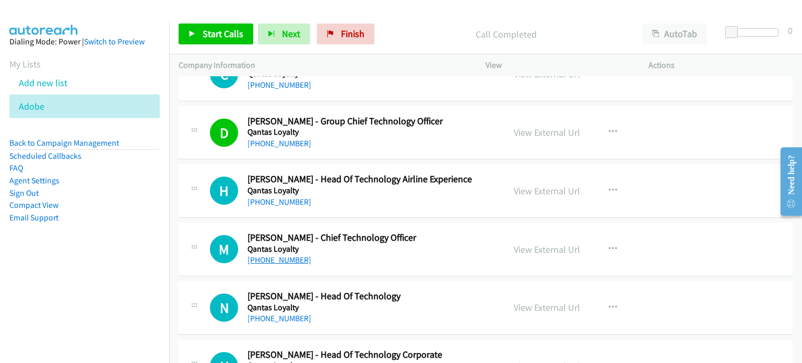
click at [292, 255] on link "+61 435 960 237" at bounding box center [279, 260] width 64 height 10
click at [629, 222] on div "M Callback Scheduled Mary Criniti - Chief Technology Officer Qantas Loyalty Aus…" at bounding box center [486, 249] width 614 height 54
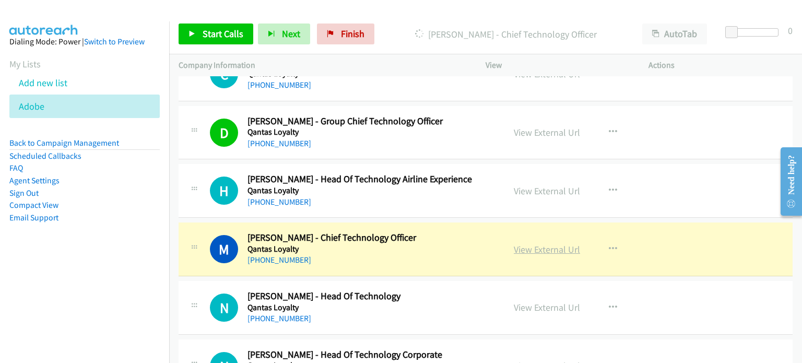
click at [549, 243] on link "View External Url" at bounding box center [547, 249] width 66 height 12
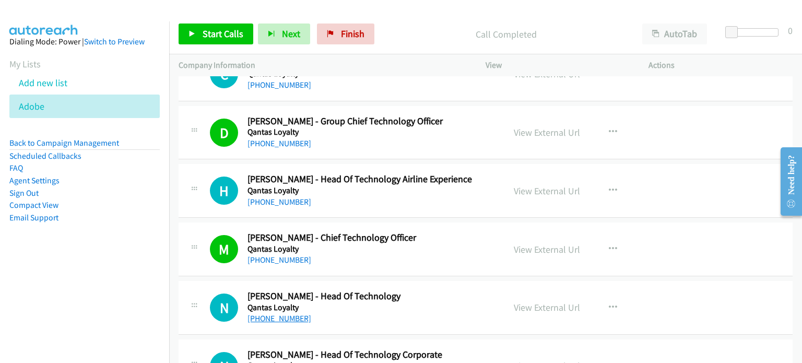
click at [294, 313] on link "+61 433 115 142" at bounding box center [279, 318] width 64 height 10
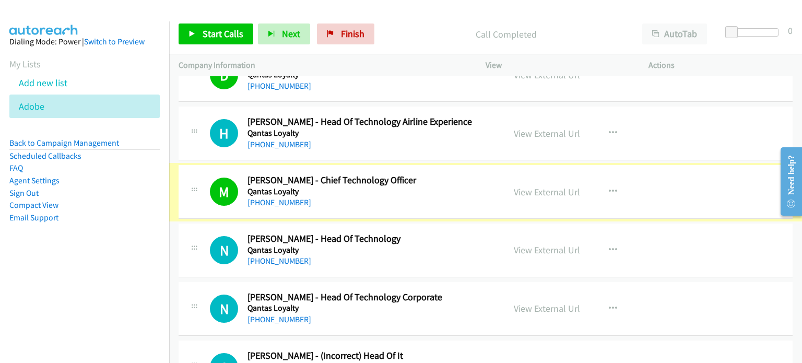
scroll to position [6265, 0]
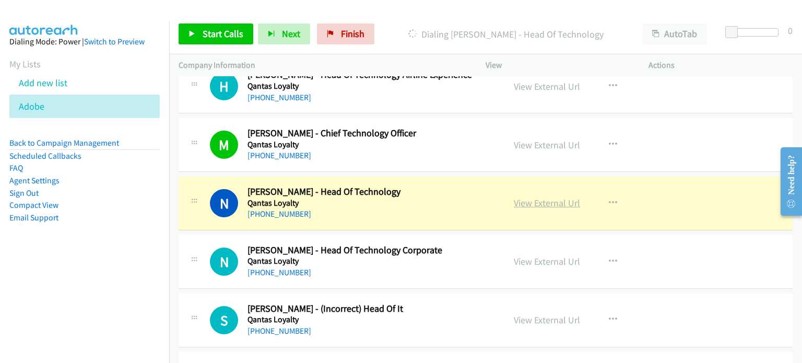
click at [540, 197] on link "View External Url" at bounding box center [547, 203] width 66 height 12
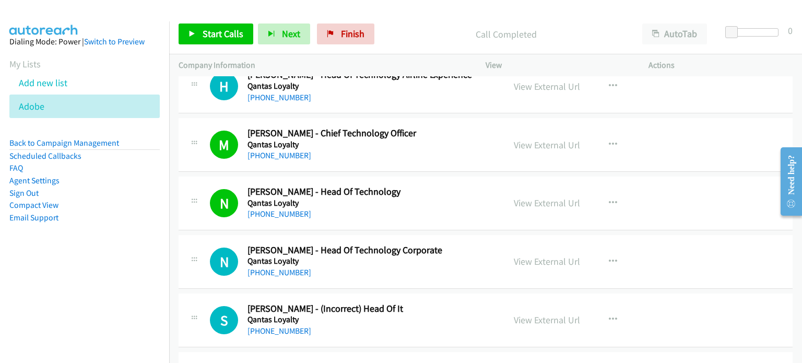
scroll to position [6318, 0]
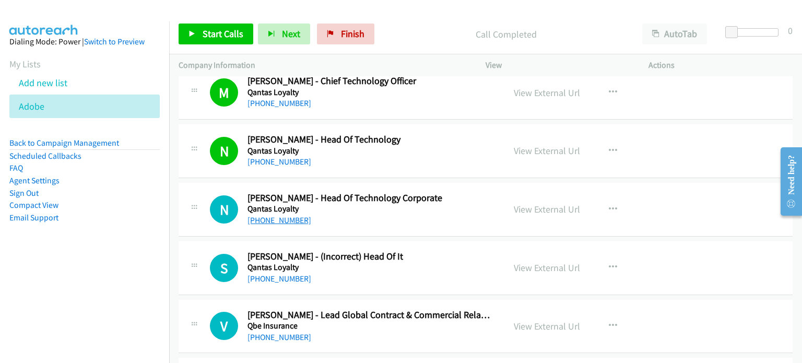
click at [292, 215] on link "+61 417 253 355" at bounding box center [279, 220] width 64 height 10
click at [707, 197] on div "N Callback Scheduled Nguyen La - Head Of Technology Corporate Qantas Loyalty Au…" at bounding box center [486, 210] width 614 height 54
click at [524, 203] on link "View External Url" at bounding box center [547, 209] width 66 height 12
click at [274, 274] on link "+61 424 344 453" at bounding box center [279, 279] width 64 height 10
drag, startPoint x: 731, startPoint y: 252, endPoint x: 725, endPoint y: 252, distance: 6.3
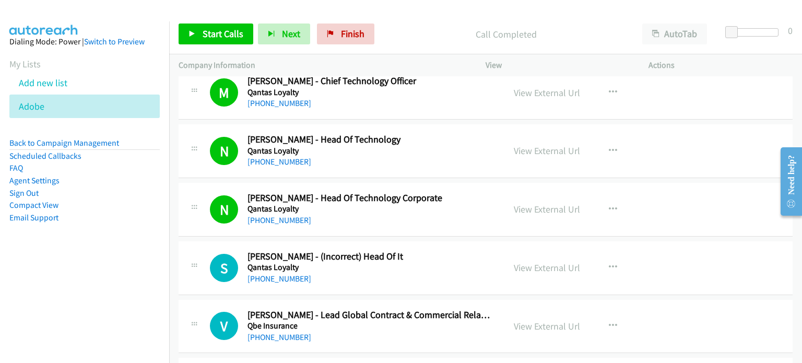
click at [731, 252] on div "S Callback Scheduled Samir Jain - (Incorrect) Head Of It Qantas Loyalty Austral…" at bounding box center [486, 268] width 614 height 54
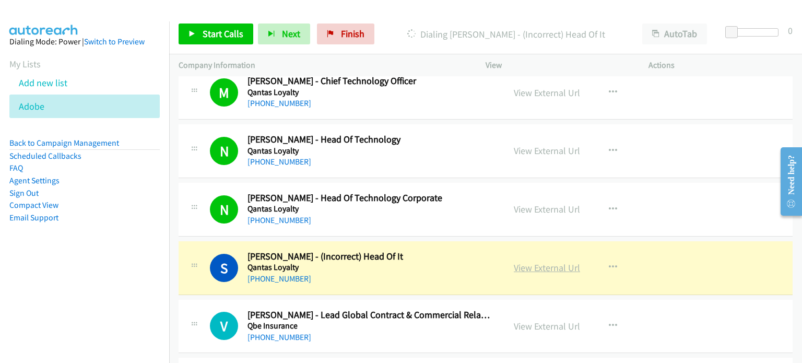
click at [520, 262] on link "View External Url" at bounding box center [547, 268] width 66 height 12
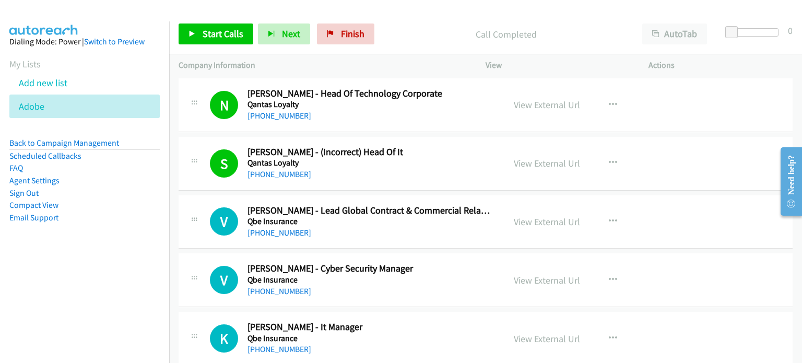
scroll to position [6474, 0]
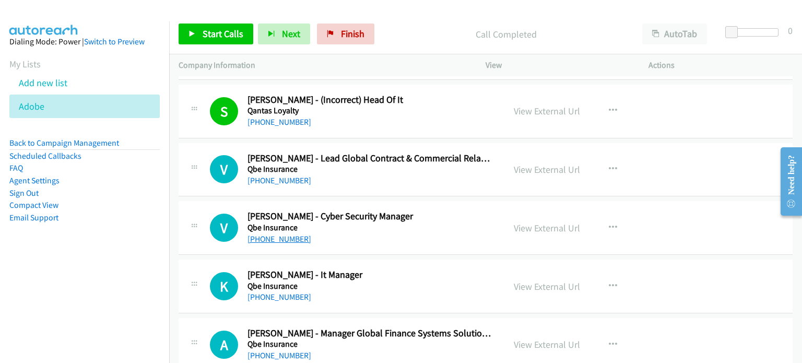
click at [270, 234] on link "+61 403 741 897" at bounding box center [279, 239] width 64 height 10
drag, startPoint x: 698, startPoint y: 216, endPoint x: 641, endPoint y: 218, distance: 56.4
click at [698, 216] on div "V Callback Scheduled Vivian Chai - Cyber Security Manager Qbe Insurance Austral…" at bounding box center [486, 228] width 614 height 54
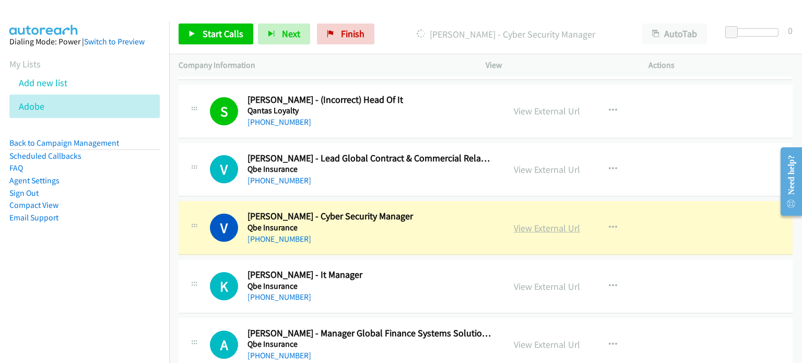
click at [540, 222] on link "View External Url" at bounding box center [547, 228] width 66 height 12
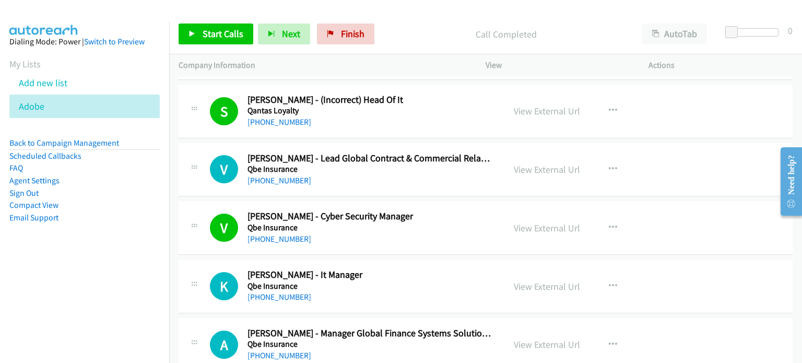
scroll to position [6526, 0]
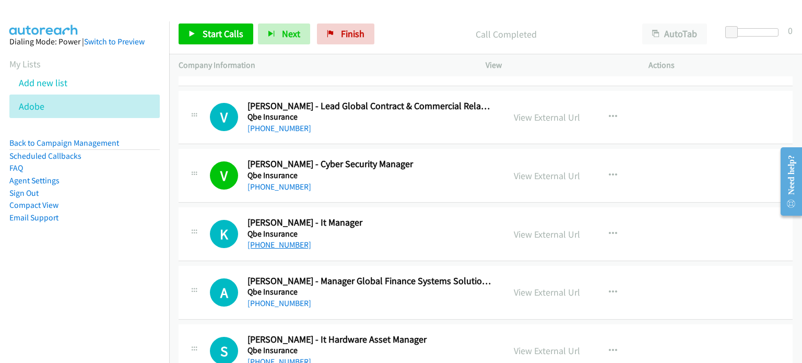
click at [278, 240] on link "+61 408 007 719" at bounding box center [279, 245] width 64 height 10
click at [711, 219] on div "K Callback Scheduled Kolitha Gunadasa - It Manager Qbe Insurance Australia/Sydn…" at bounding box center [486, 234] width 614 height 54
click at [645, 217] on div "View External Url View External Url Schedule/Manage Callback Start Calls Here R…" at bounding box center [590, 234] width 172 height 34
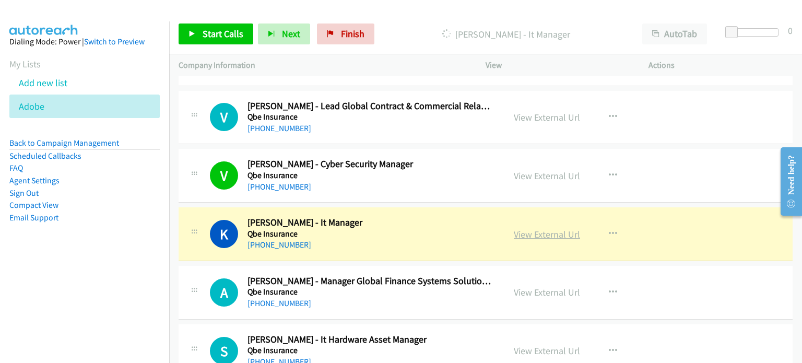
click at [536, 228] on link "View External Url" at bounding box center [547, 234] width 66 height 12
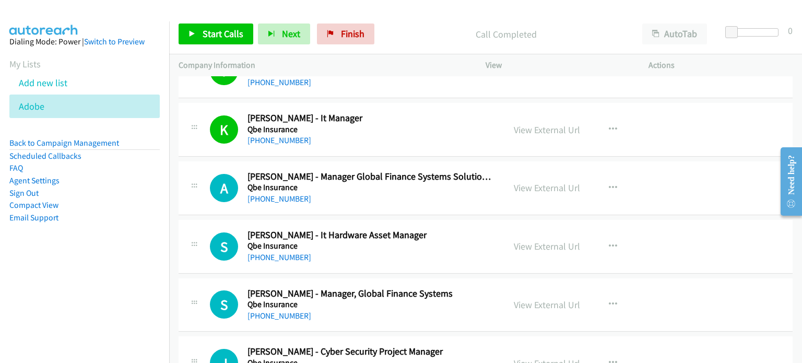
scroll to position [6683, 0]
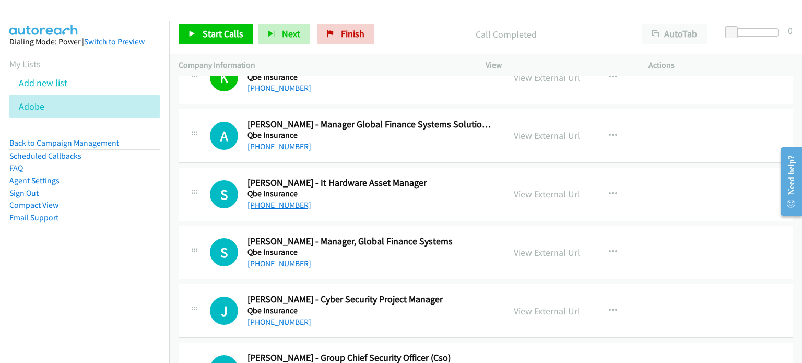
click at [265, 200] on link "+61 2 9701 7617" at bounding box center [279, 205] width 64 height 10
click at [706, 179] on div "S Callback Scheduled Samantha Marshall - It Hardware Asset Manager Qbe Insuranc…" at bounding box center [486, 195] width 614 height 54
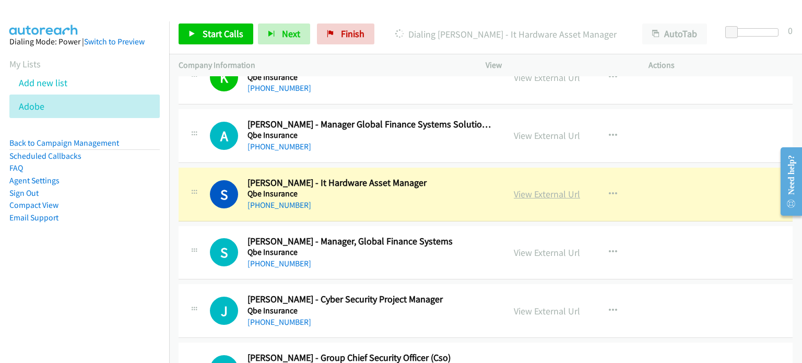
click at [527, 188] on link "View External Url" at bounding box center [547, 194] width 66 height 12
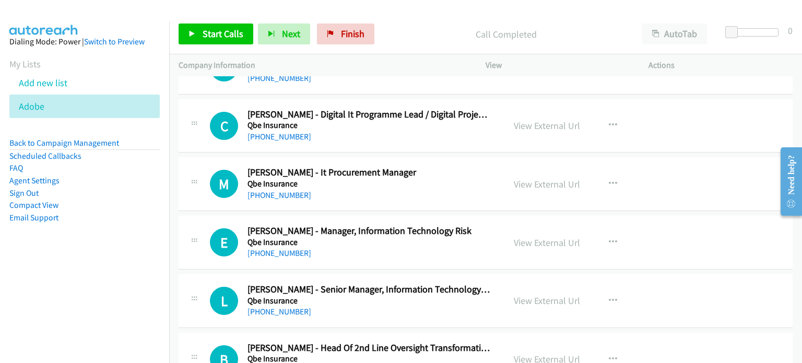
scroll to position [7153, 0]
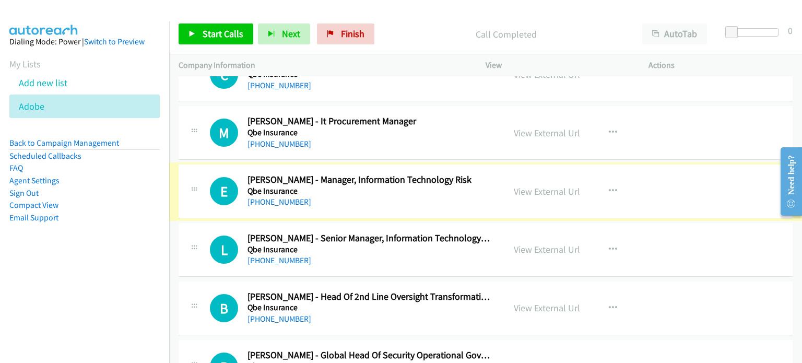
click at [277, 197] on link "+61 403 389 009" at bounding box center [279, 202] width 64 height 10
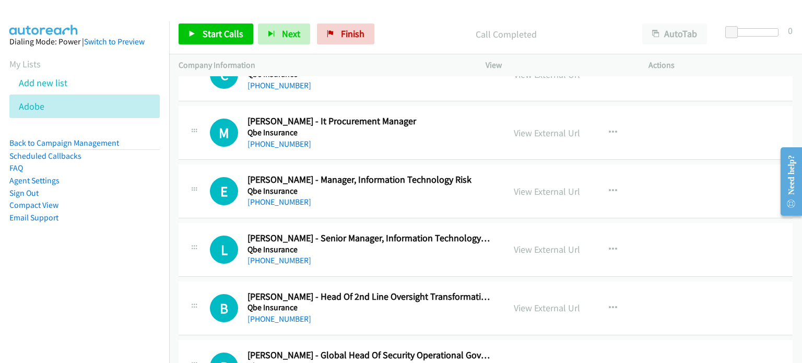
click at [656, 174] on div "View External Url View External Url Schedule/Manage Callback Start Calls Here R…" at bounding box center [590, 191] width 172 height 34
click at [558, 185] on link "View External Url" at bounding box center [547, 191] width 66 height 12
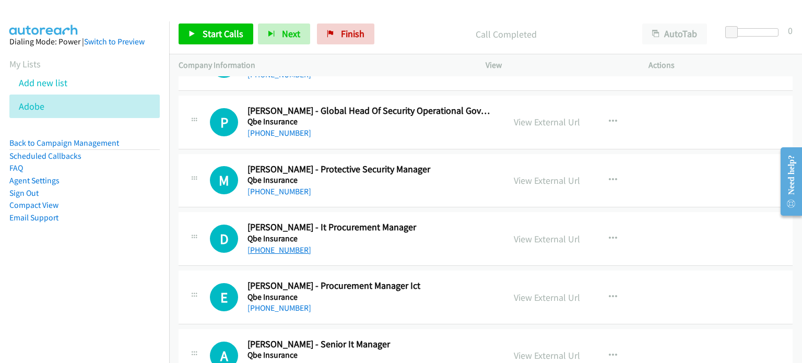
scroll to position [7414, 0]
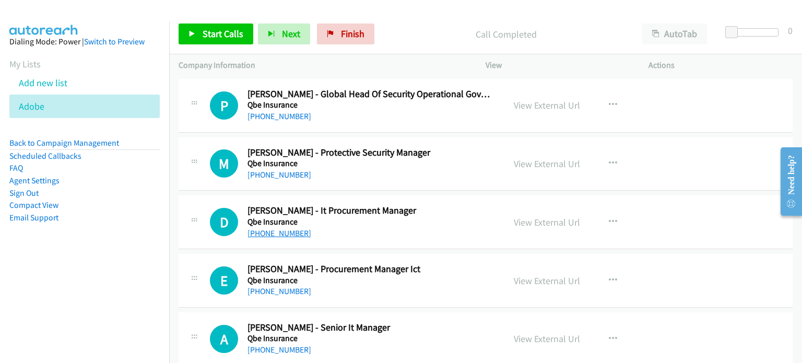
click at [289, 228] on link "+61 434 654 379" at bounding box center [279, 233] width 64 height 10
click at [731, 210] on div "D Callback Scheduled David Dellow - It Procurement Manager Qbe Insurance Austra…" at bounding box center [486, 222] width 614 height 54
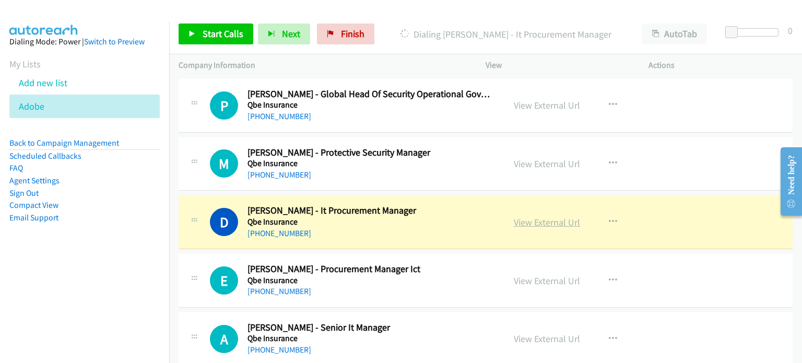
click at [515, 216] on link "View External Url" at bounding box center [547, 222] width 66 height 12
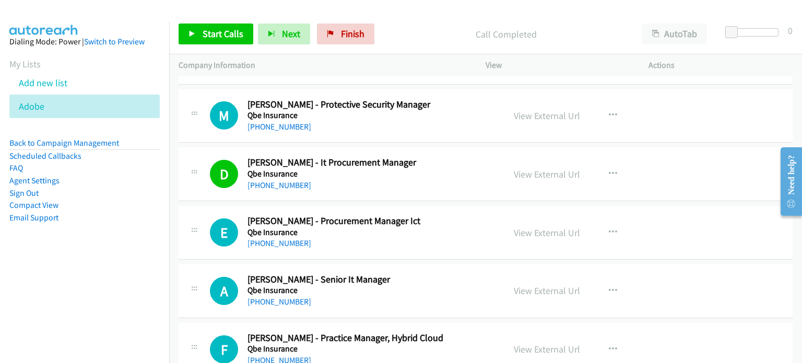
scroll to position [7518, 0]
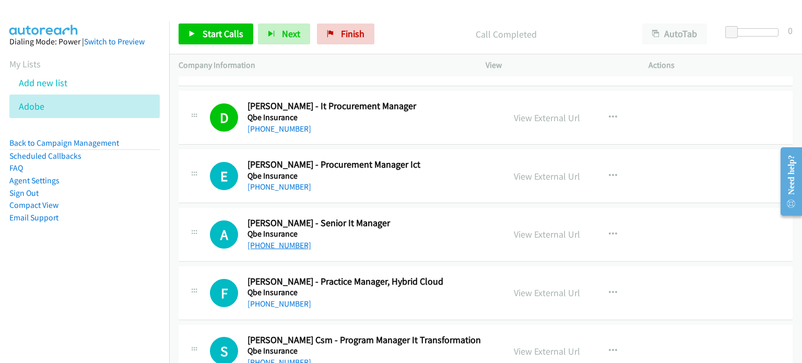
click at [290, 240] on link "+61 3 9415 4840" at bounding box center [279, 245] width 64 height 10
drag, startPoint x: 670, startPoint y: 209, endPoint x: 637, endPoint y: 215, distance: 33.4
click at [670, 217] on div "View External Url View External Url Schedule/Manage Callback Start Calls Here R…" at bounding box center [590, 234] width 172 height 34
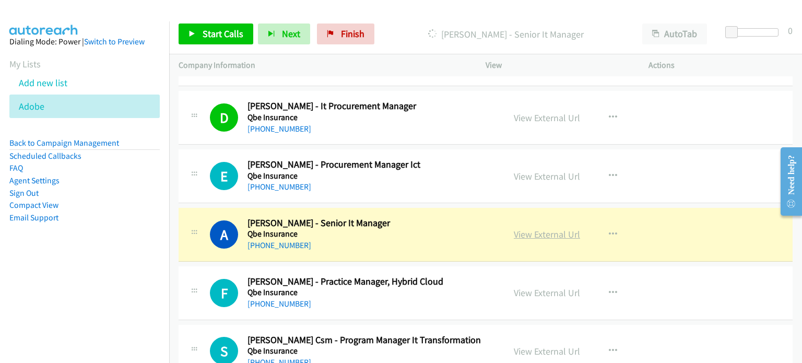
click at [553, 228] on link "View External Url" at bounding box center [547, 234] width 66 height 12
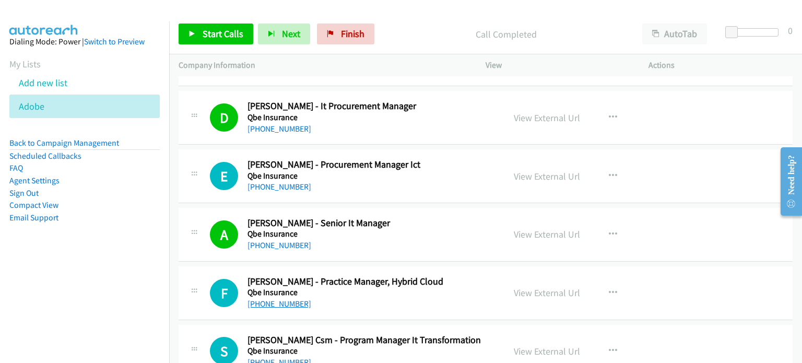
click at [299, 299] on link "+61 414 820 374" at bounding box center [279, 304] width 64 height 10
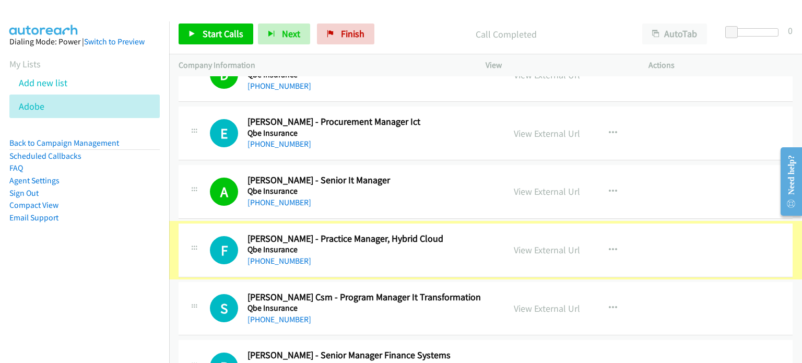
scroll to position [7623, 0]
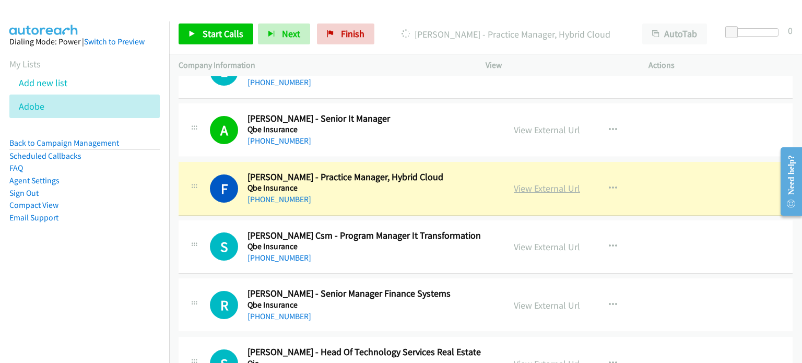
click at [546, 182] on link "View External Url" at bounding box center [547, 188] width 66 height 12
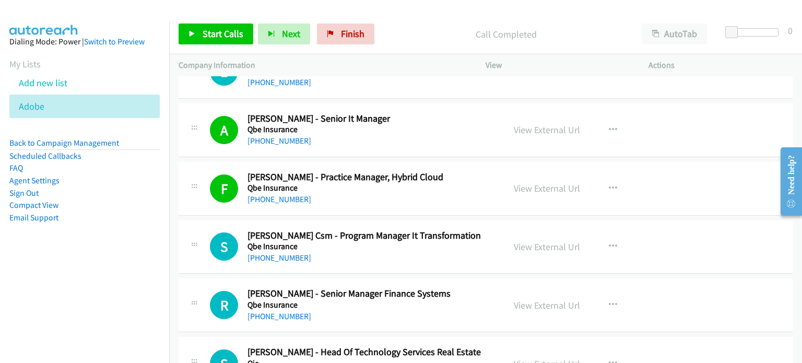
scroll to position [7675, 0]
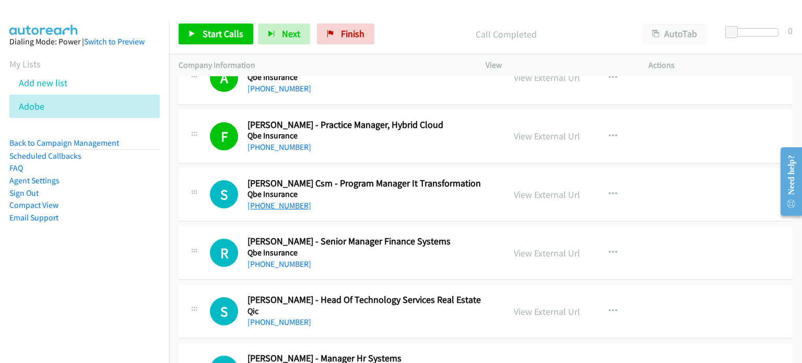
click at [280, 200] on link "+61 421 553 459" at bounding box center [279, 205] width 64 height 10
click at [618, 168] on div "S Callback Scheduled Suresh Adhikary Csm - Program Manager It Transformation Qb…" at bounding box center [486, 195] width 614 height 54
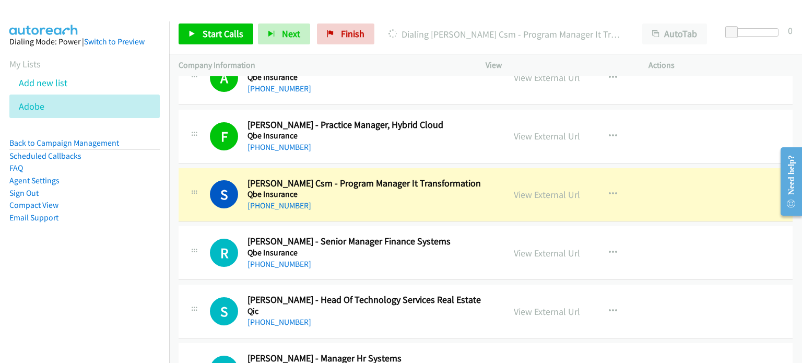
click at [614, 86] on div "A Callback Scheduled Ahmad Rafsanjani - Senior It Manager Qbe Insurance Austral…" at bounding box center [486, 78] width 614 height 54
click at [523, 188] on link "View External Url" at bounding box center [547, 194] width 66 height 12
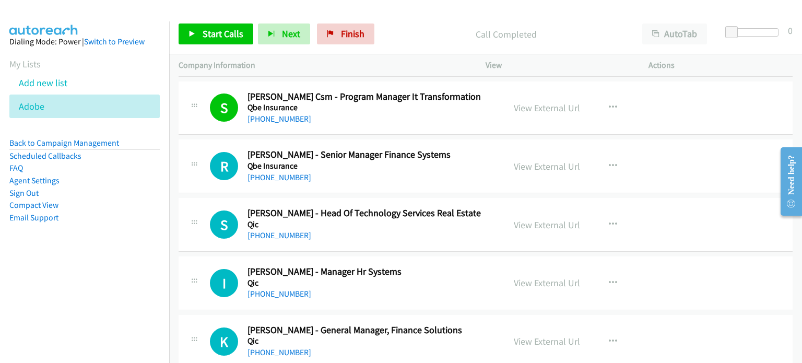
scroll to position [7779, 0]
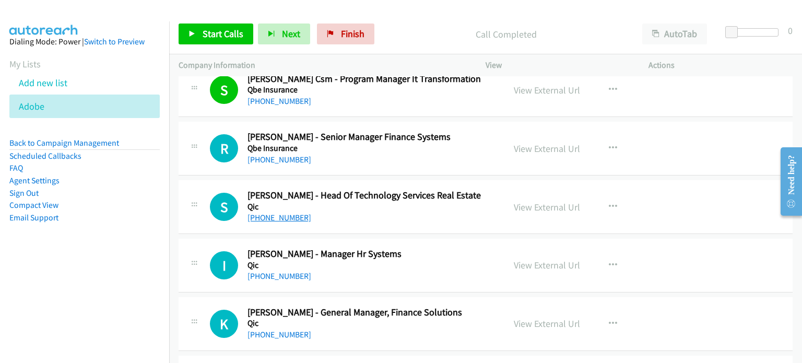
click at [285, 212] on link "+61 402 244 355" at bounding box center [279, 217] width 64 height 10
drag, startPoint x: 668, startPoint y: 190, endPoint x: 613, endPoint y: 194, distance: 54.5
click at [668, 190] on div "View External Url View External Url Schedule/Manage Callback Start Calls Here R…" at bounding box center [590, 207] width 172 height 34
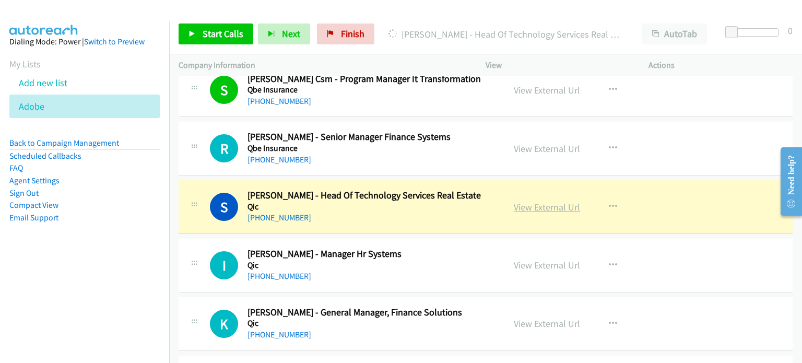
click at [568, 201] on link "View External Url" at bounding box center [547, 207] width 66 height 12
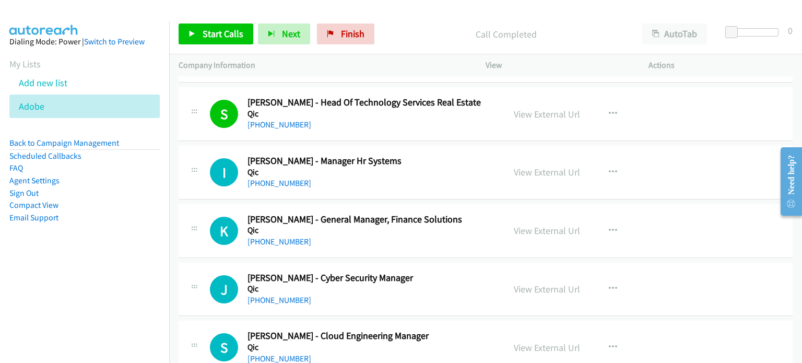
scroll to position [7936, 0]
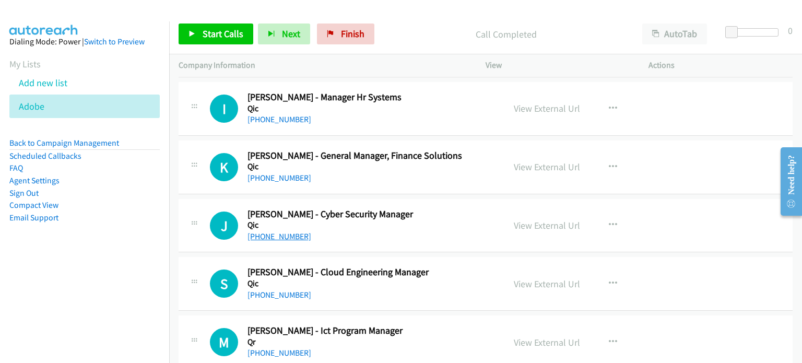
click at [287, 231] on link "+61 416 585 142" at bounding box center [279, 236] width 64 height 10
click at [656, 223] on div "View External Url View External Url Schedule/Manage Callback Start Calls Here R…" at bounding box center [590, 225] width 172 height 34
click at [569, 219] on link "View External Url" at bounding box center [547, 225] width 66 height 12
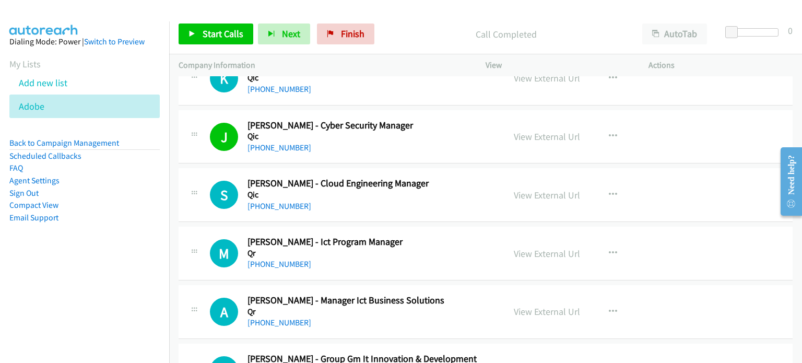
scroll to position [8041, 0]
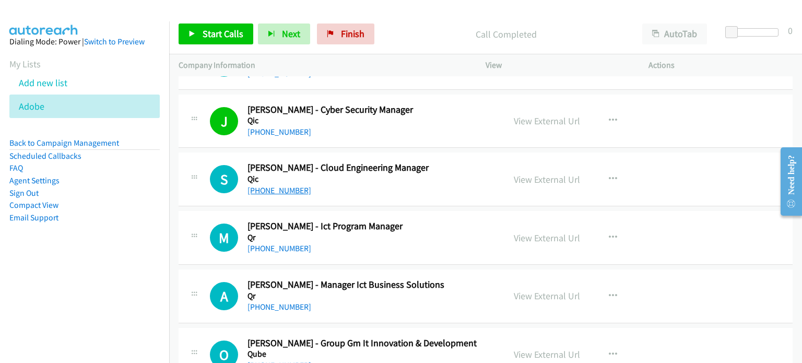
click at [295, 185] on link "+61 417 609 036" at bounding box center [279, 190] width 64 height 10
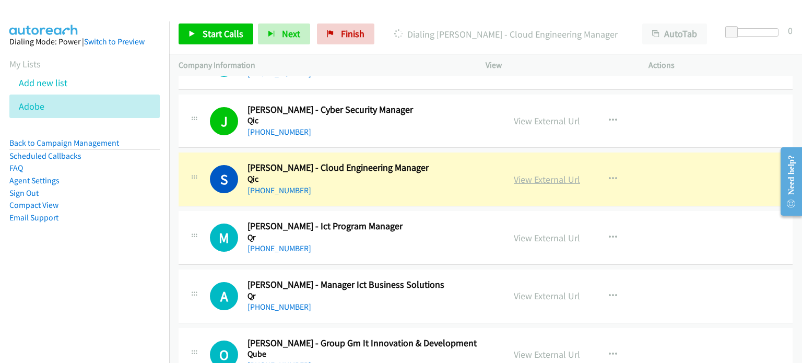
click at [536, 173] on link "View External Url" at bounding box center [547, 179] width 66 height 12
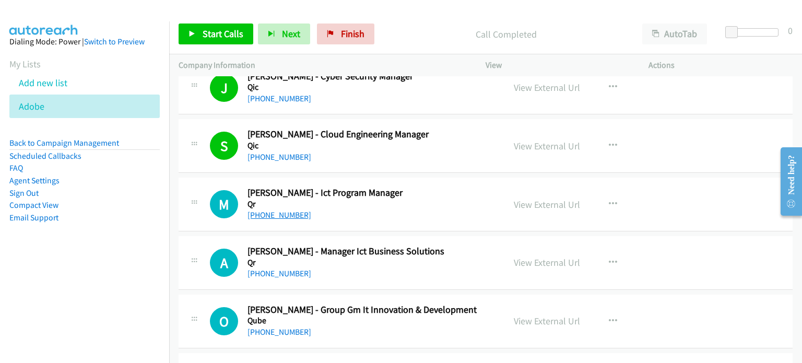
scroll to position [8093, 0]
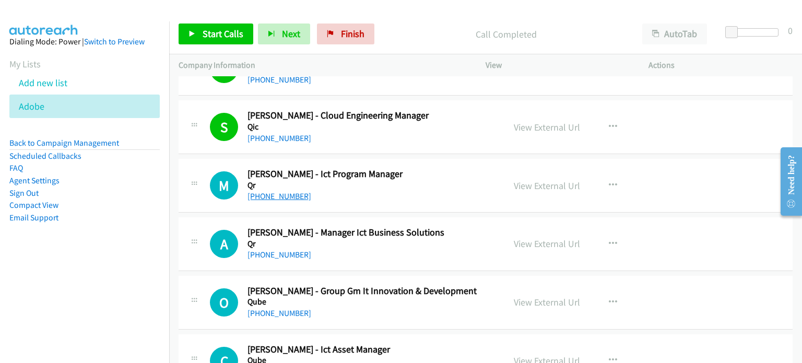
click at [293, 191] on link "+61 402 223 200" at bounding box center [279, 196] width 64 height 10
drag, startPoint x: 678, startPoint y: 162, endPoint x: 624, endPoint y: 164, distance: 53.8
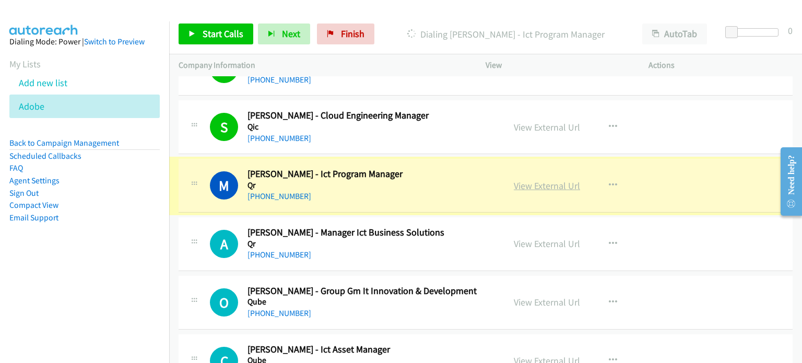
click at [529, 180] on link "View External Url" at bounding box center [547, 186] width 66 height 12
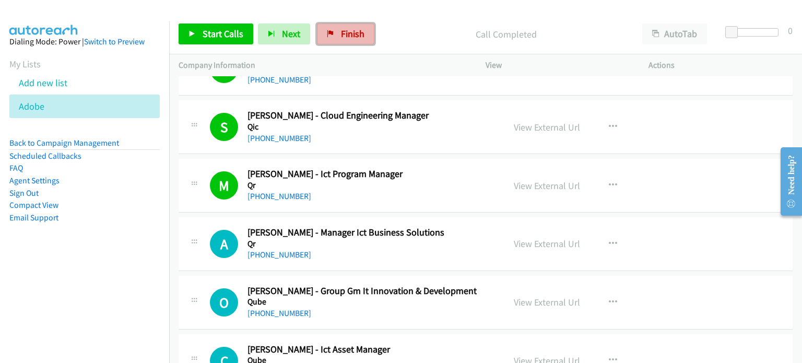
click at [355, 30] on span "Finish" at bounding box center [352, 34] width 23 height 12
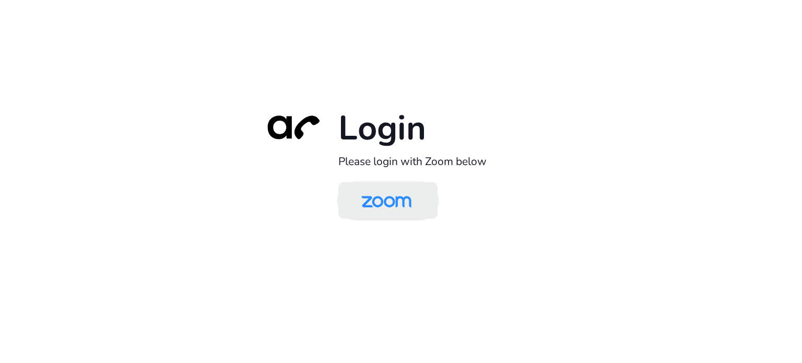
click at [393, 200] on img at bounding box center [386, 201] width 72 height 34
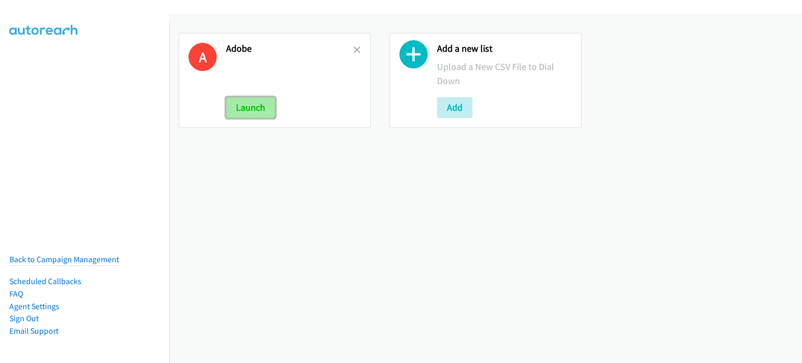
click at [271, 106] on button "Launch" at bounding box center [250, 107] width 49 height 21
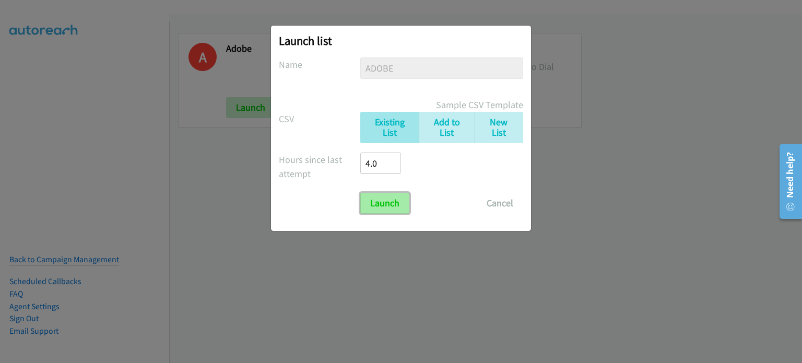
click at [393, 207] on input "Launch" at bounding box center [384, 203] width 49 height 21
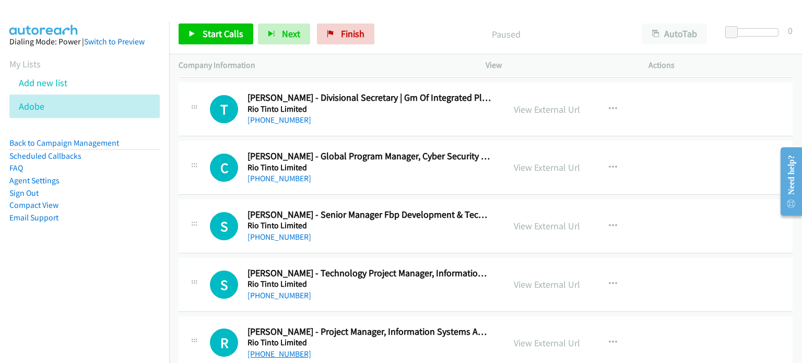
click at [297, 349] on link "+61 466 428 445" at bounding box center [279, 354] width 64 height 10
click at [534, 337] on link "View External Url" at bounding box center [547, 343] width 66 height 12
click at [279, 290] on link "+61 7 3029 2377" at bounding box center [279, 295] width 64 height 10
click at [635, 267] on div "View External Url View External Url Schedule/Manage Callback Start Calls Here R…" at bounding box center [590, 284] width 172 height 34
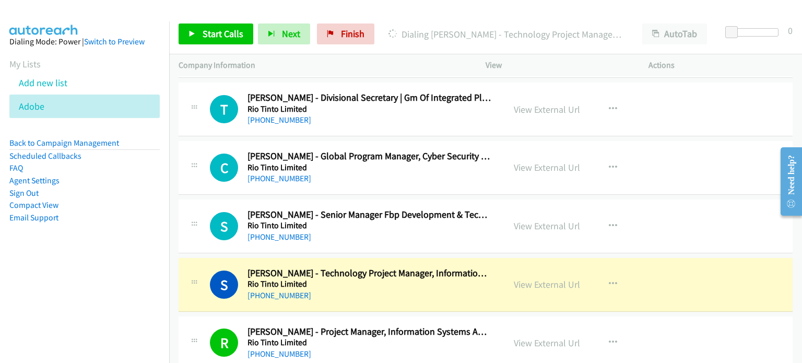
click at [687, 258] on div "S Callback Scheduled Sylvan Schmid - Technology Project Manager, Information Sy…" at bounding box center [486, 285] width 614 height 54
click at [532, 270] on div "View External Url View External Url Schedule/Manage Callback Start Calls Here R…" at bounding box center [590, 284] width 172 height 34
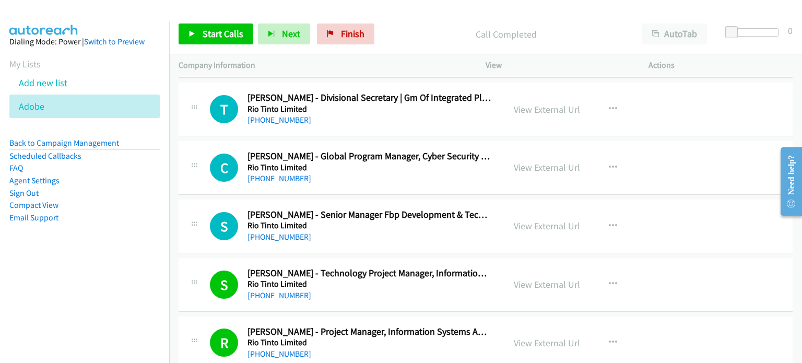
drag, startPoint x: 650, startPoint y: 244, endPoint x: 628, endPoint y: 251, distance: 23.6
click at [650, 258] on div "S Callback Scheduled Sylvan Schmid - Technology Project Manager, Information Sy…" at bounding box center [486, 285] width 614 height 54
click at [263, 290] on link "+61 7 3029 2377" at bounding box center [279, 295] width 64 height 10
click at [625, 209] on div "View External Url View External Url Schedule/Manage Callback Start Calls Here R…" at bounding box center [590, 226] width 172 height 34
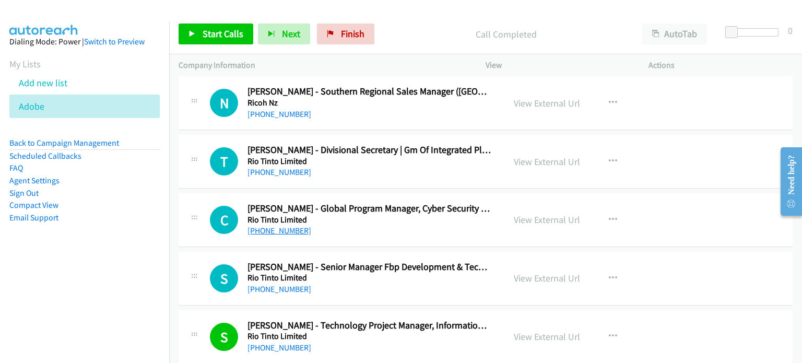
click at [276, 226] on link "+61 401 998 664" at bounding box center [279, 231] width 64 height 10
click at [677, 193] on div "C Callback Scheduled Chris Pearse - Global Program Manager, Cyber Security And …" at bounding box center [486, 220] width 614 height 54
click at [535, 214] on link "View External Url" at bounding box center [547, 220] width 66 height 12
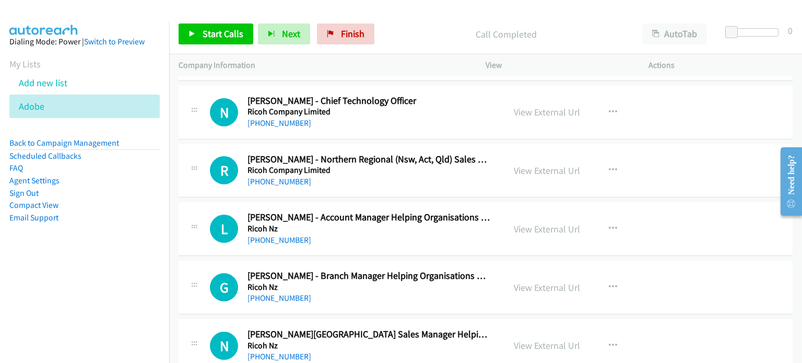
scroll to position [11383, 0]
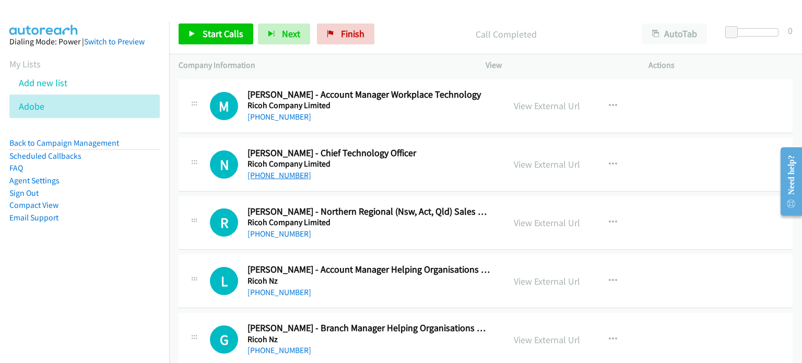
click at [285, 170] on link "+61 439 175 219" at bounding box center [279, 175] width 64 height 10
drag, startPoint x: 682, startPoint y: 140, endPoint x: 662, endPoint y: 145, distance: 21.4
click at [682, 140] on div "N Callback Scheduled Neal Ross - Chief Technology Officer Ricoh Company Limited…" at bounding box center [486, 165] width 614 height 54
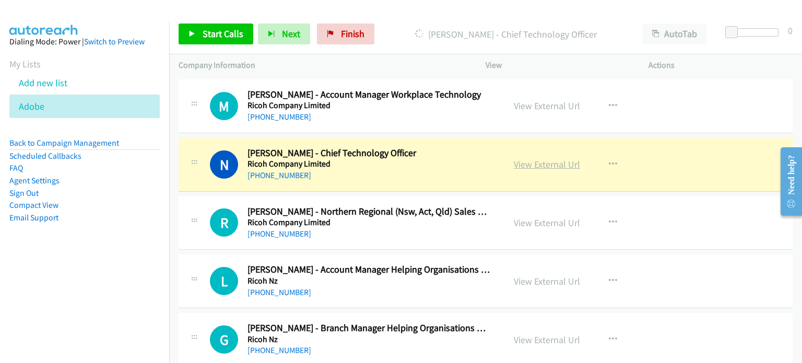
click at [547, 158] on link "View External Url" at bounding box center [547, 164] width 66 height 12
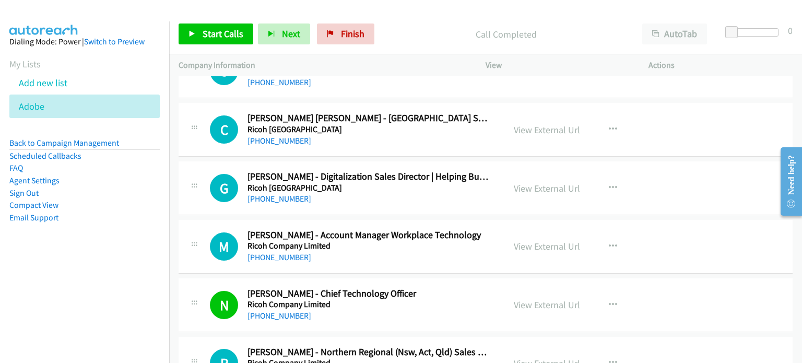
scroll to position [11226, 0]
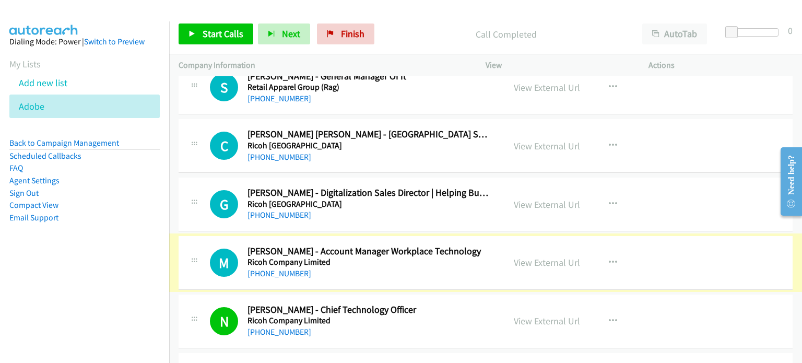
click at [292, 268] on link "+61 1300 362 577" at bounding box center [279, 273] width 64 height 10
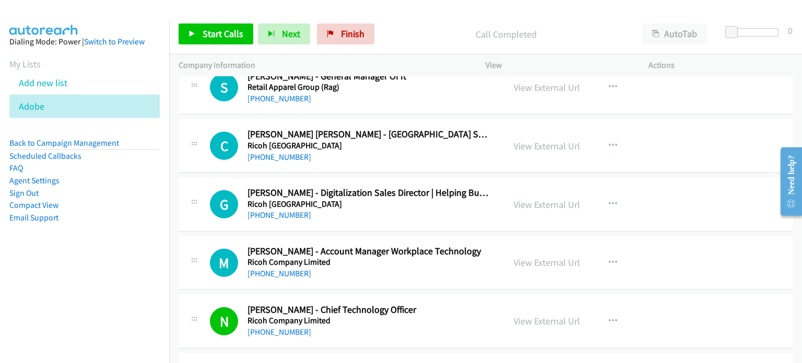
click at [633, 245] on div "View External Url View External Url Schedule/Manage Callback Start Calls Here R…" at bounding box center [590, 262] width 172 height 34
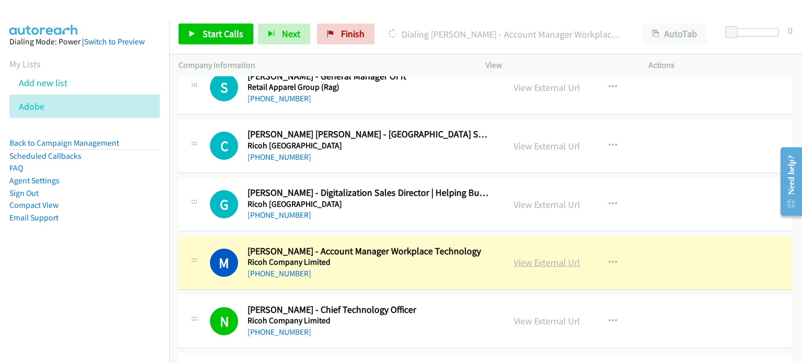
click at [531, 256] on link "View External Url" at bounding box center [547, 262] width 66 height 12
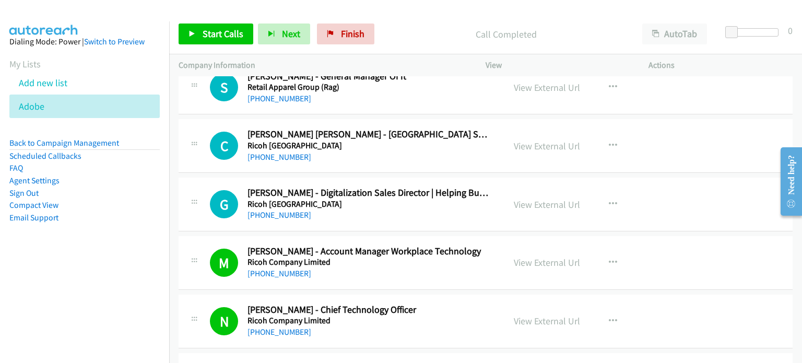
drag, startPoint x: 521, startPoint y: 321, endPoint x: 514, endPoint y: 325, distance: 7.7
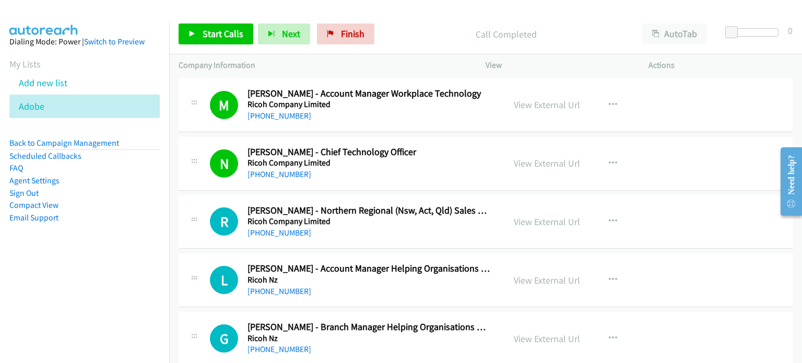
scroll to position [11383, 0]
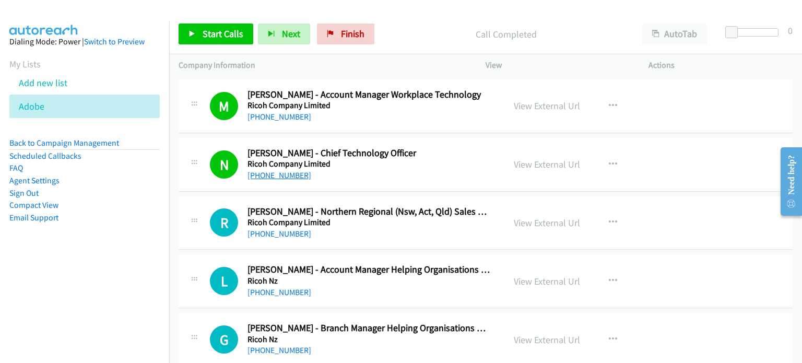
click at [284, 170] on link "+61 439 175 219" at bounding box center [279, 175] width 64 height 10
click at [639, 157] on div "View External Url View External Url Schedule/Manage Callback Start Calls Here R…" at bounding box center [590, 164] width 172 height 34
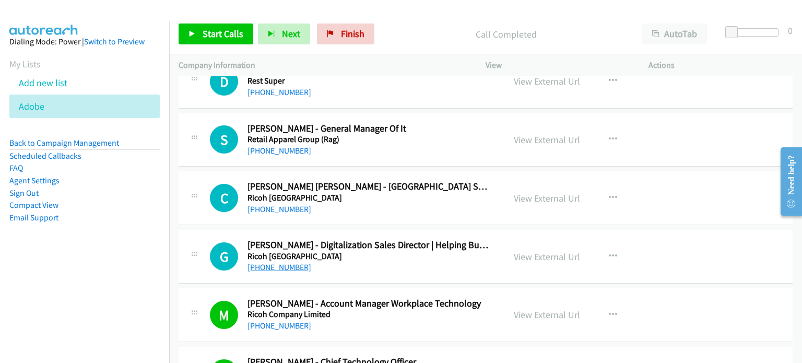
scroll to position [11122, 0]
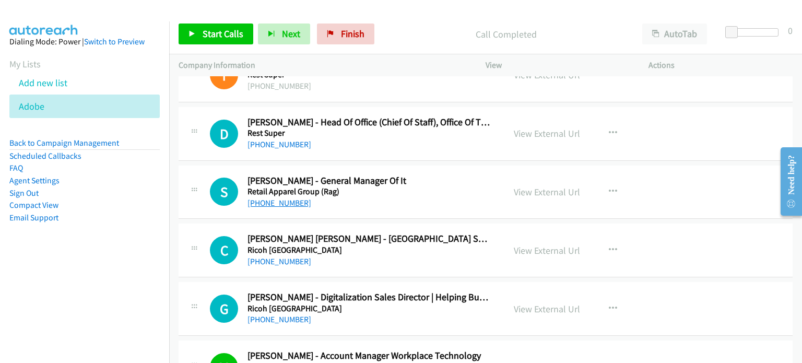
click at [277, 198] on link "+61 418 235 055" at bounding box center [279, 203] width 64 height 10
click at [695, 166] on div "S Callback Scheduled Silvana Schippke - General Manager Of It Retail Apparel Gr…" at bounding box center [486, 193] width 614 height 54
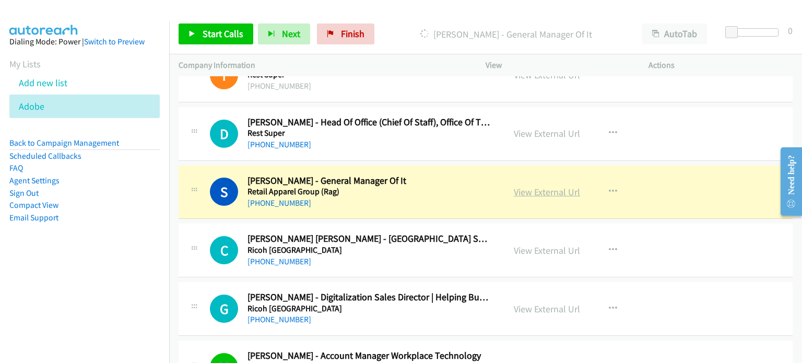
click at [526, 186] on link "View External Url" at bounding box center [547, 192] width 66 height 12
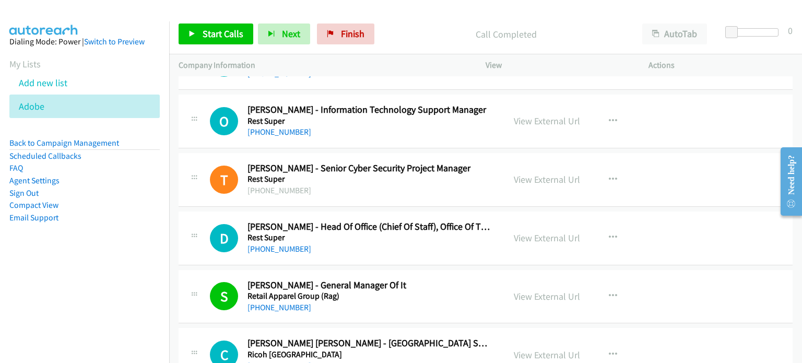
scroll to position [10965, 0]
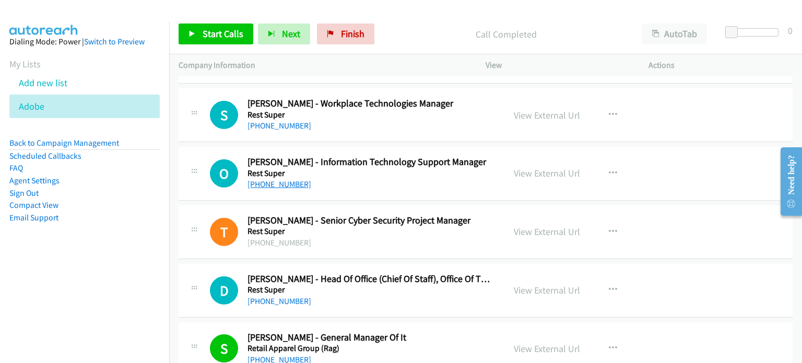
click at [290, 179] on link "+61 401 212 114" at bounding box center [279, 184] width 64 height 10
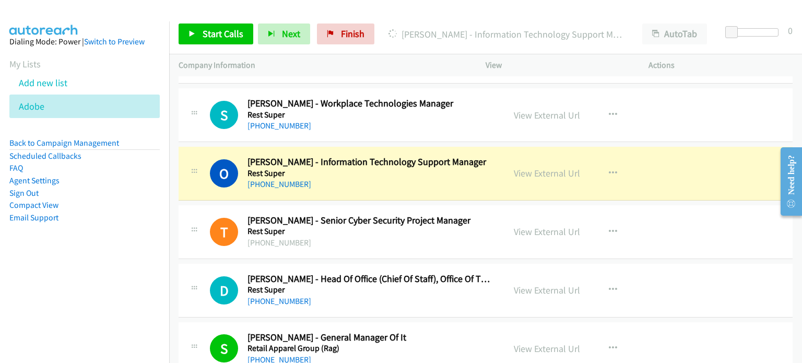
click at [676, 147] on div "O Callback Scheduled Omar Joukhadar - Information Technology Support Manager Re…" at bounding box center [486, 174] width 614 height 54
click at [546, 167] on link "View External Url" at bounding box center [547, 173] width 66 height 12
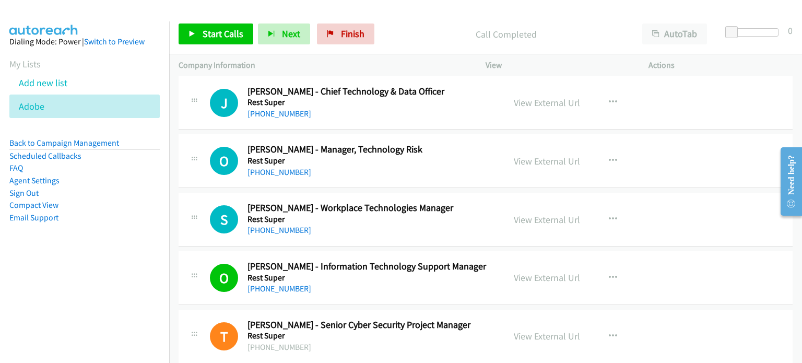
scroll to position [10809, 0]
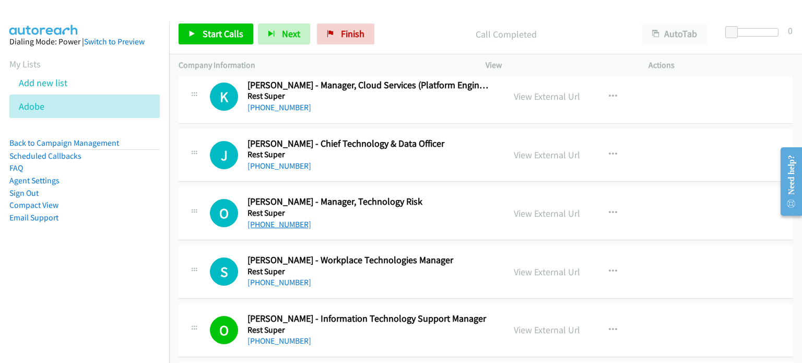
click at [278, 219] on link "+61 411 793 249" at bounding box center [279, 224] width 64 height 10
click at [700, 192] on div "O Callback Scheduled Olivier Alcide - Manager, Technology Risk Rest Super Austr…" at bounding box center [486, 213] width 614 height 54
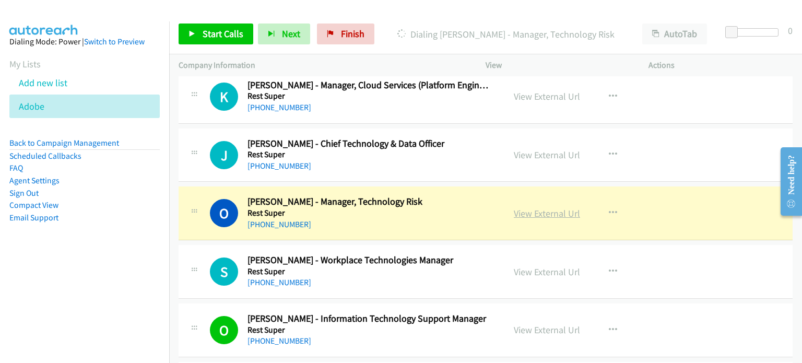
click at [532, 207] on link "View External Url" at bounding box center [547, 213] width 66 height 12
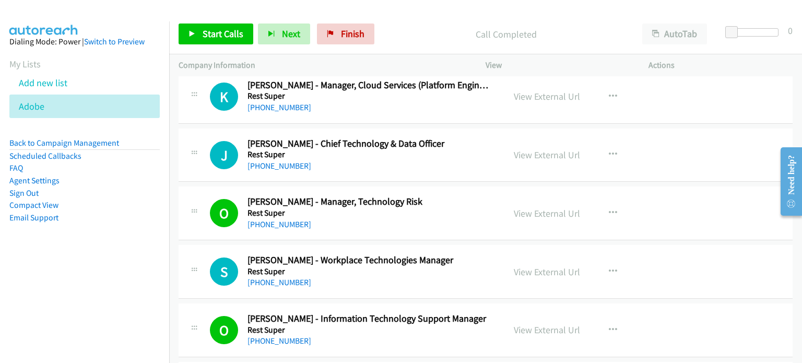
scroll to position [10757, 0]
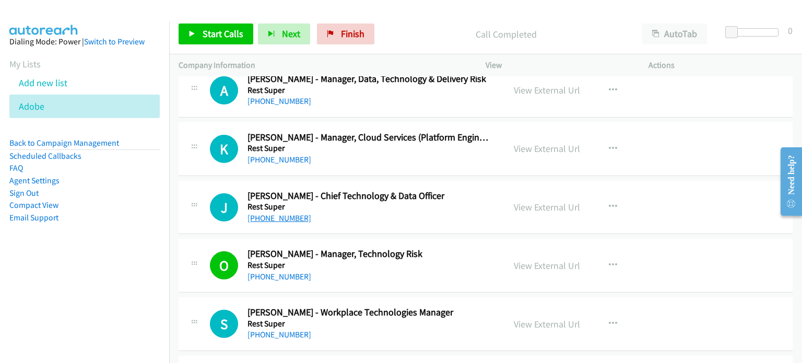
click at [291, 213] on link "+61 424 299 000" at bounding box center [279, 218] width 64 height 10
click at [700, 181] on div "J Callback Scheduled Jeremy Hubbard - Chief Technology & Data Officer Rest Supe…" at bounding box center [486, 208] width 614 height 54
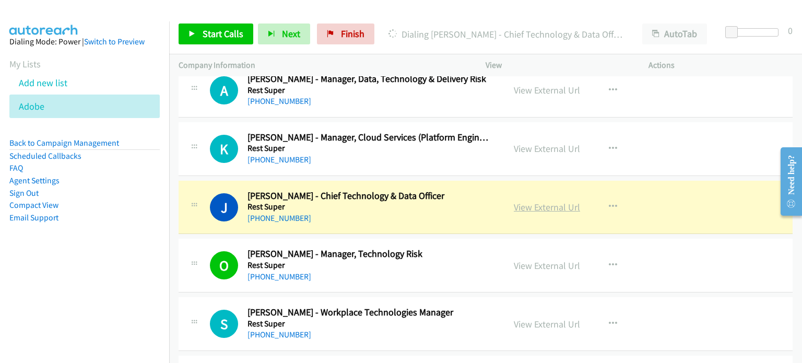
click at [523, 201] on link "View External Url" at bounding box center [547, 207] width 66 height 12
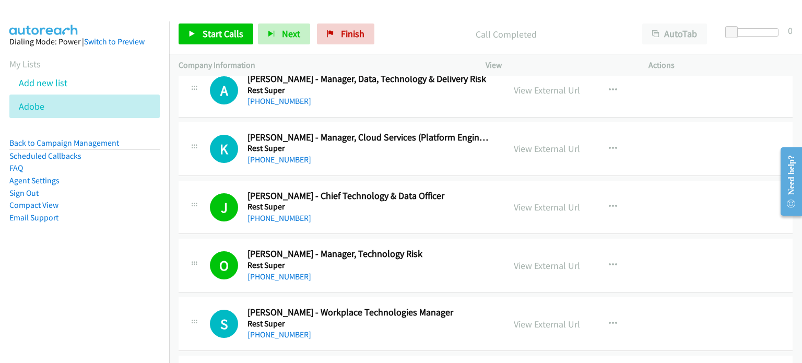
scroll to position [10704, 0]
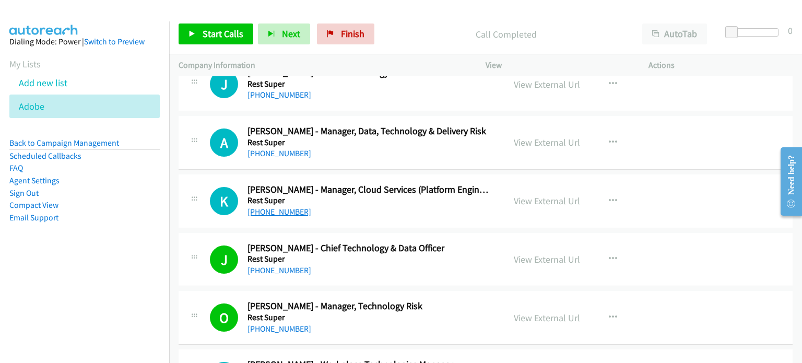
click at [288, 207] on link "+61 421 731 866" at bounding box center [279, 212] width 64 height 10
click at [675, 174] on div "K Callback Scheduled Khwaja Mohammed - Manager, Cloud Services (Platform Engine…" at bounding box center [486, 201] width 614 height 54
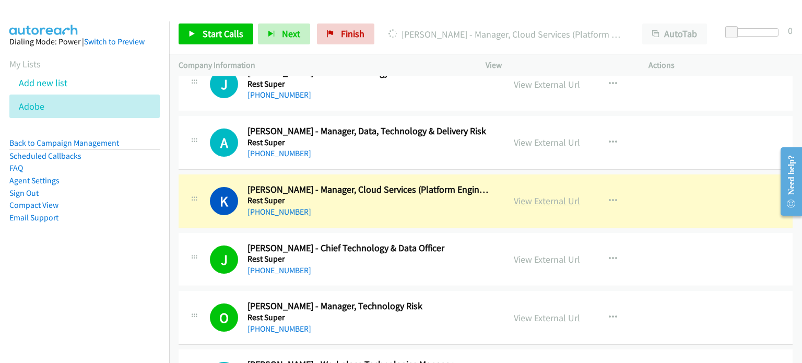
click at [538, 195] on link "View External Url" at bounding box center [547, 201] width 66 height 12
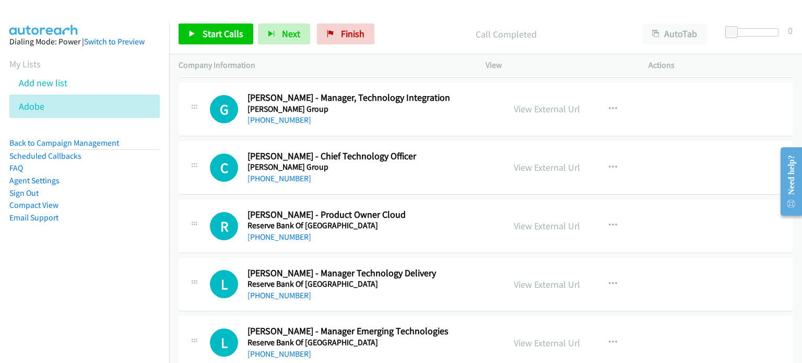
scroll to position [10078, 0]
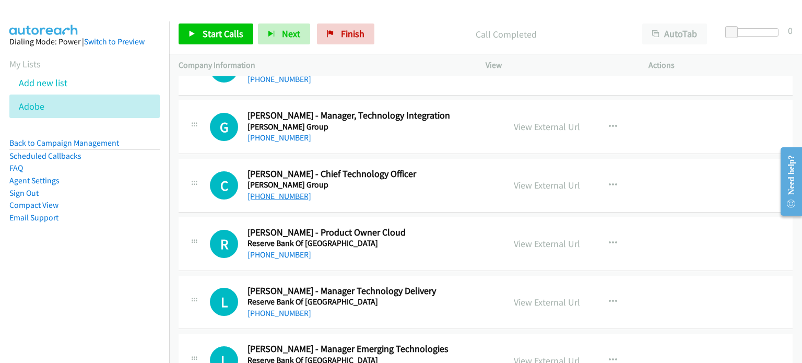
click at [292, 191] on link "+61 420 502 254" at bounding box center [279, 196] width 64 height 10
click at [641, 168] on div "View External Url View External Url Schedule/Manage Callback Start Calls Here R…" at bounding box center [590, 185] width 172 height 34
click at [547, 179] on link "View External Url" at bounding box center [547, 185] width 66 height 12
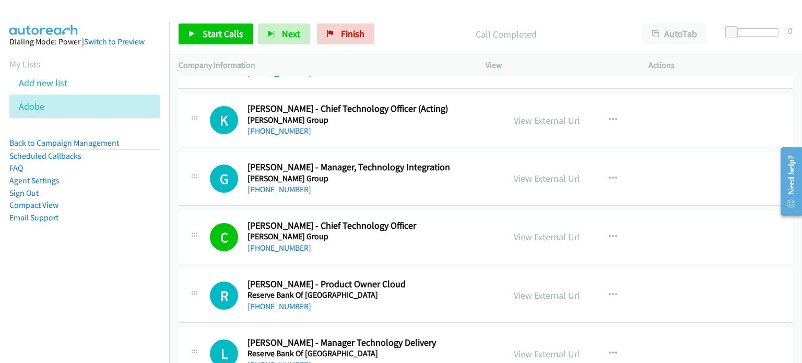
scroll to position [10026, 0]
click at [276, 185] on link "+61 3 9274 0534" at bounding box center [279, 190] width 64 height 10
click at [681, 154] on div "G Callback Scheduled Gabi Currin - Manager, Technology Integration Reece Group …" at bounding box center [486, 179] width 614 height 54
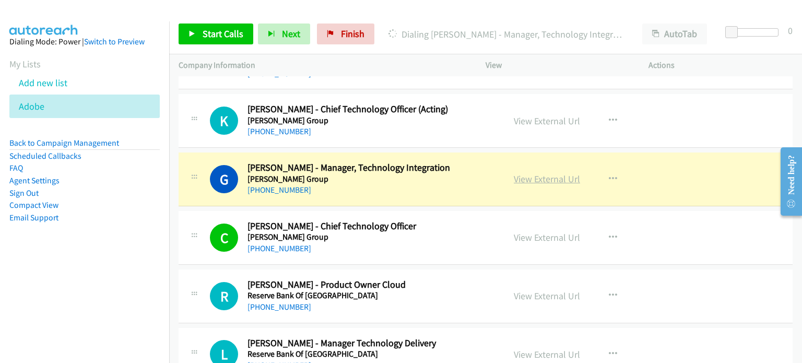
click at [532, 173] on link "View External Url" at bounding box center [547, 179] width 66 height 12
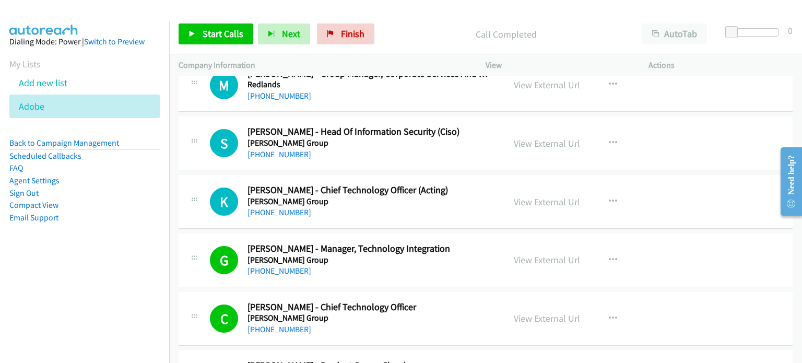
scroll to position [9921, 0]
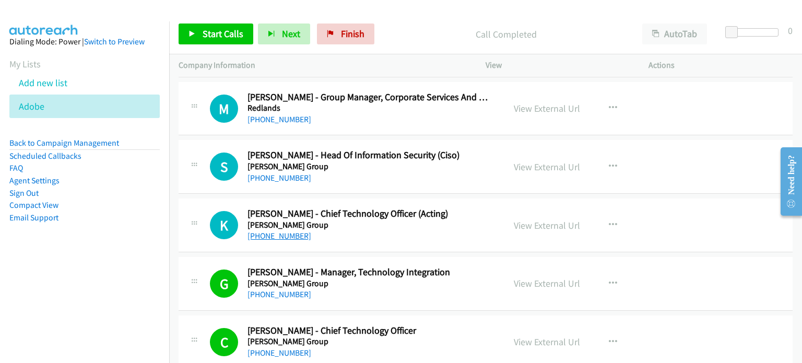
click at [289, 231] on link "+61 407 699 597" at bounding box center [279, 236] width 64 height 10
click at [701, 206] on div "K Callback Scheduled Kiel Johns - Chief Technology Officer (Acting) Reece Group…" at bounding box center [486, 225] width 614 height 54
click at [550, 219] on link "View External Url" at bounding box center [547, 225] width 66 height 12
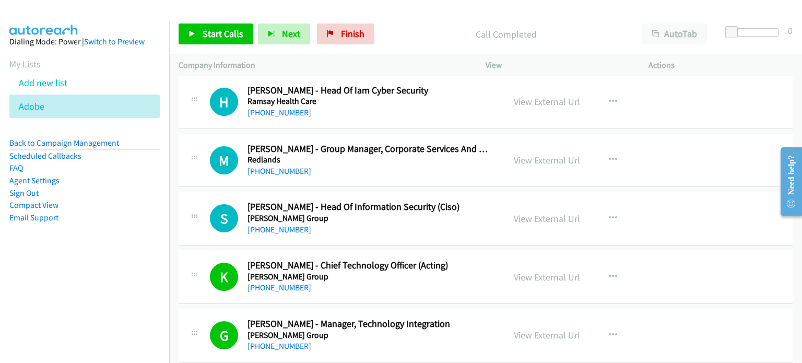
scroll to position [9869, 0]
click at [281, 225] on link "+61 3 8647 8981" at bounding box center [279, 230] width 64 height 10
drag, startPoint x: 699, startPoint y: 202, endPoint x: 597, endPoint y: 204, distance: 101.8
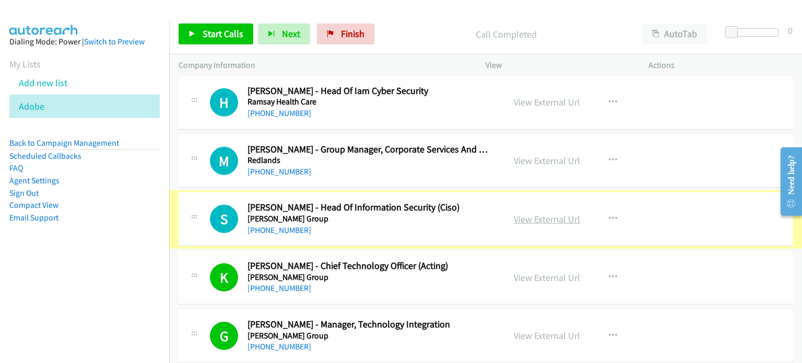
click at [553, 213] on link "View External Url" at bounding box center [547, 219] width 66 height 12
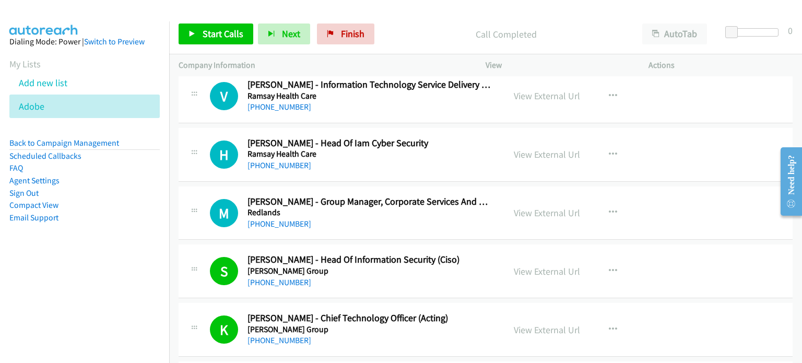
scroll to position [9765, 0]
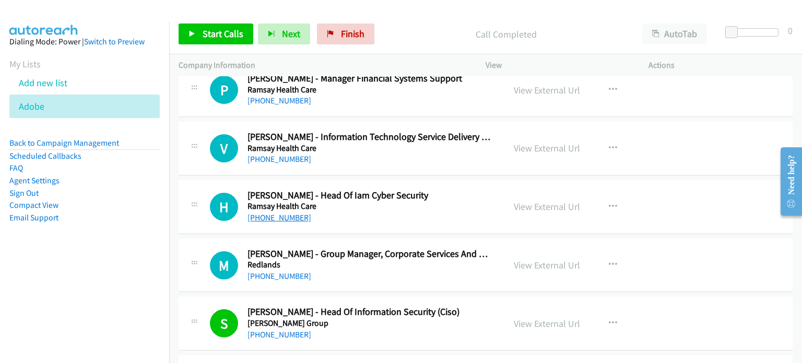
click at [286, 212] on link "+61 3 8662 8000" at bounding box center [279, 217] width 64 height 10
click at [717, 180] on div "H Callback Scheduled Hemangini Tandel - Head Of Iam Cyber Security Ramsay Healt…" at bounding box center [486, 207] width 614 height 54
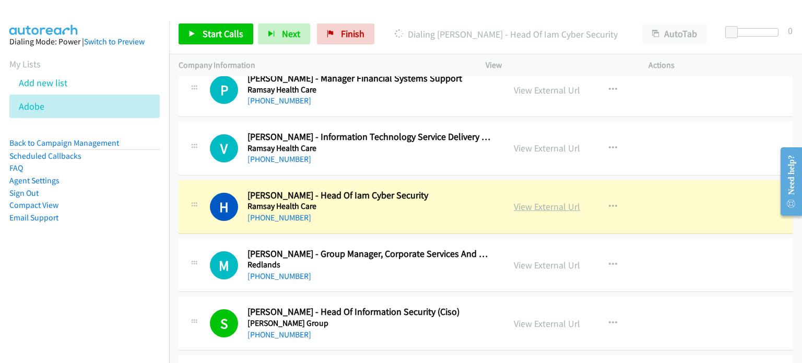
click at [558, 200] on link "View External Url" at bounding box center [547, 206] width 66 height 12
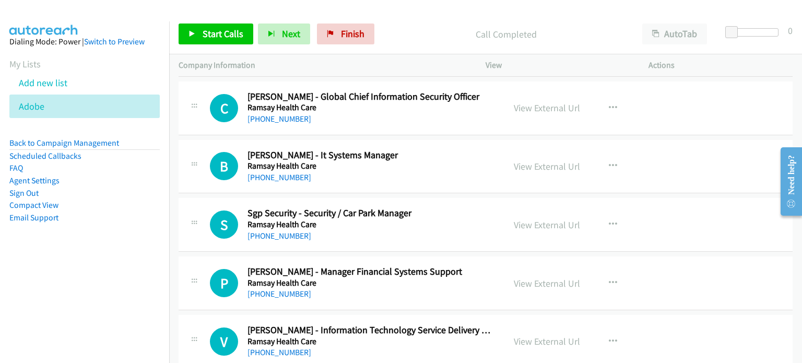
scroll to position [9556, 0]
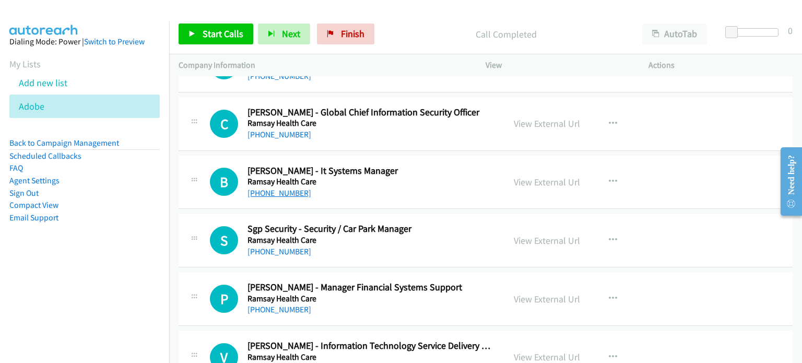
click at [289, 188] on link "+61 412 485 505" at bounding box center [279, 193] width 64 height 10
click at [638, 165] on div "View External Url View External Url Schedule/Manage Callback Start Calls Here R…" at bounding box center [590, 182] width 172 height 34
click at [556, 176] on link "View External Url" at bounding box center [547, 182] width 66 height 12
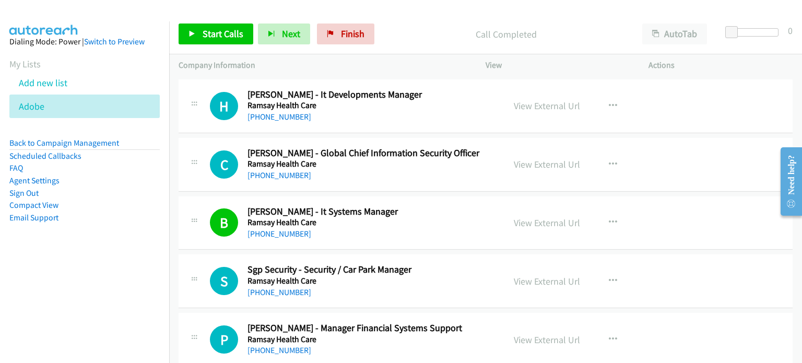
scroll to position [9503, 0]
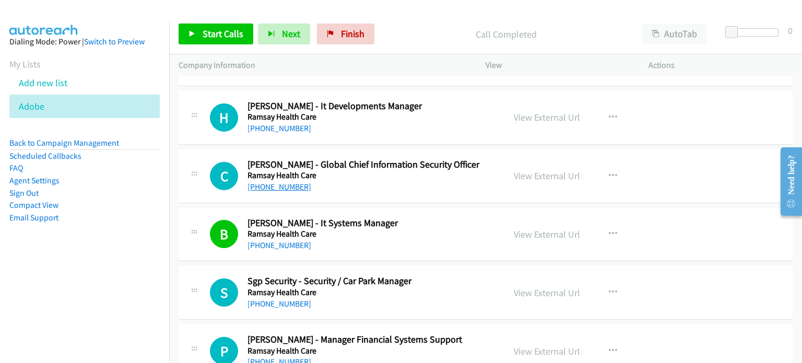
click at [278, 182] on link "+61 401 286 632" at bounding box center [279, 187] width 64 height 10
click at [684, 149] on div "C Callback Scheduled Christopher Neal - Global Chief Information Security Offic…" at bounding box center [486, 176] width 614 height 54
click at [546, 170] on link "View External Url" at bounding box center [547, 176] width 66 height 12
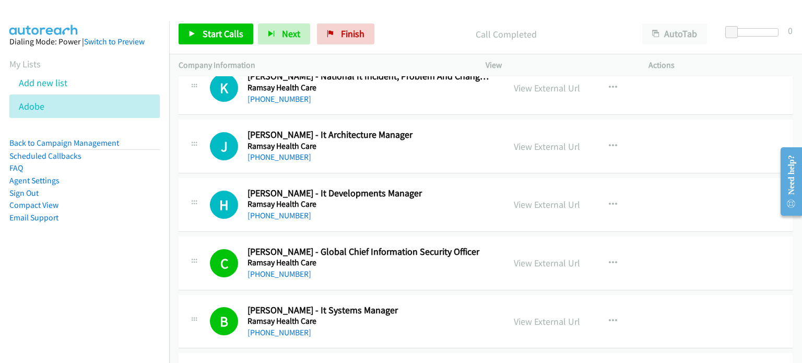
scroll to position [9399, 0]
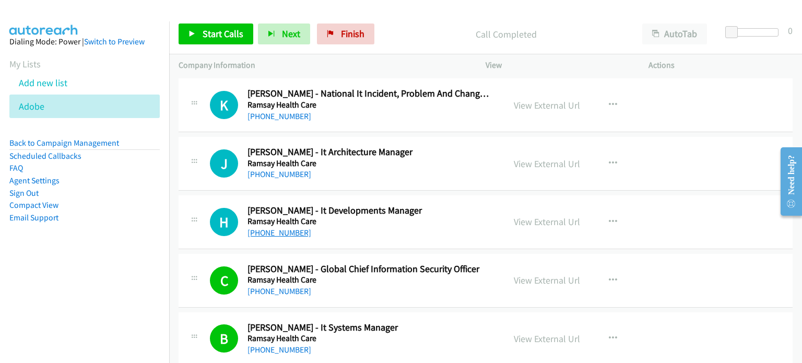
click at [294, 228] on link "+61 2 9433 1447" at bounding box center [279, 233] width 64 height 10
drag, startPoint x: 699, startPoint y: 185, endPoint x: 687, endPoint y: 187, distance: 12.8
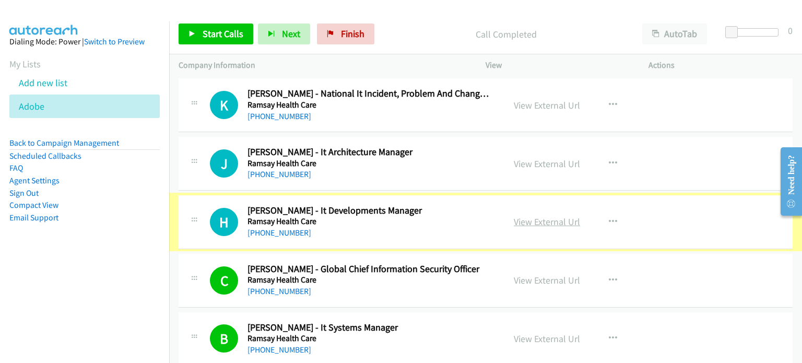
click at [548, 216] on link "View External Url" at bounding box center [547, 222] width 66 height 12
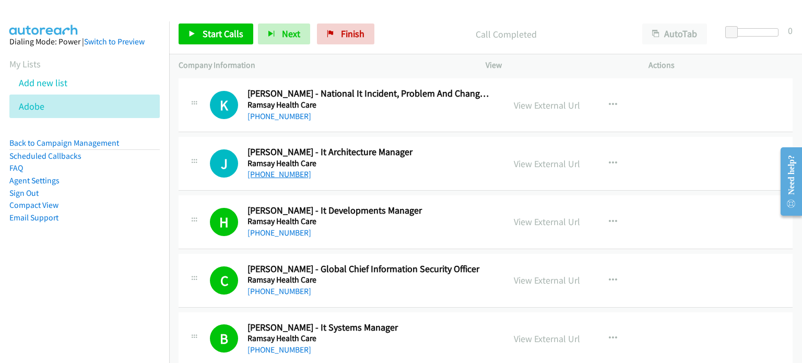
click at [256, 169] on link "+61 411 363 173" at bounding box center [279, 174] width 64 height 10
drag, startPoint x: 681, startPoint y: 129, endPoint x: 669, endPoint y: 131, distance: 12.1
click at [681, 137] on div "J Callback Scheduled John Mc Guire - It Architecture Manager Ramsay Health Care…" at bounding box center [486, 164] width 614 height 54
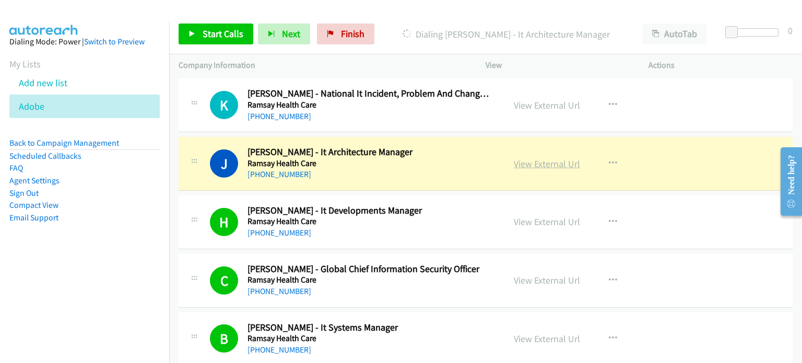
click at [566, 158] on link "View External Url" at bounding box center [547, 164] width 66 height 12
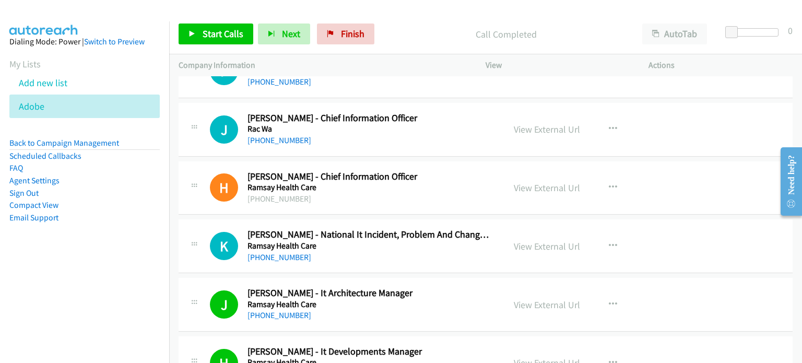
scroll to position [9242, 0]
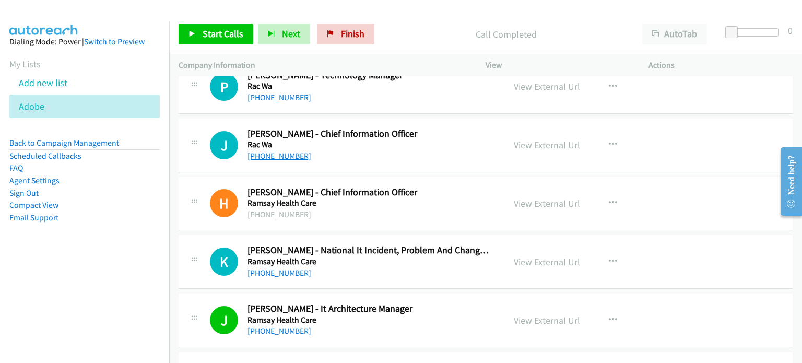
click at [277, 151] on link "+61 8 9436 4444" at bounding box center [279, 156] width 64 height 10
click at [648, 128] on div "View External Url View External Url Schedule/Manage Callback Start Calls Here R…" at bounding box center [590, 145] width 172 height 34
click at [539, 139] on link "View External Url" at bounding box center [547, 145] width 66 height 12
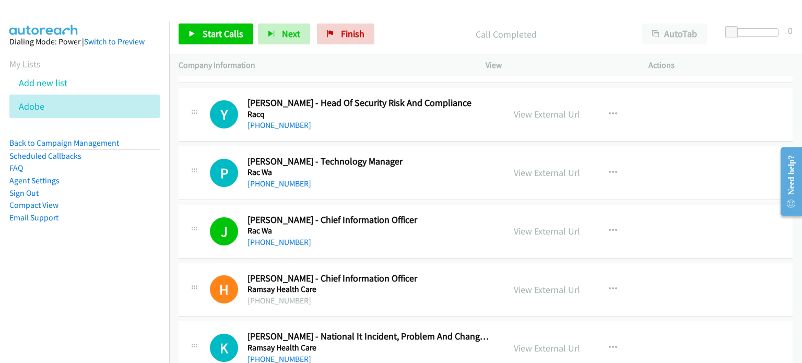
scroll to position [9138, 0]
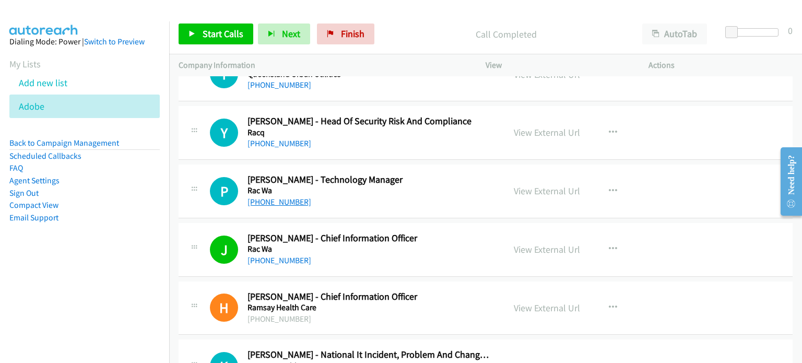
click at [274, 197] on link "+61 8 9436 4102" at bounding box center [279, 202] width 64 height 10
click at [676, 164] on div "P Callback Scheduled Paul Rooks - Technology Manager Rac Wa Australia/Perth +61…" at bounding box center [486, 191] width 614 height 54
click at [542, 185] on link "View External Url" at bounding box center [547, 191] width 66 height 12
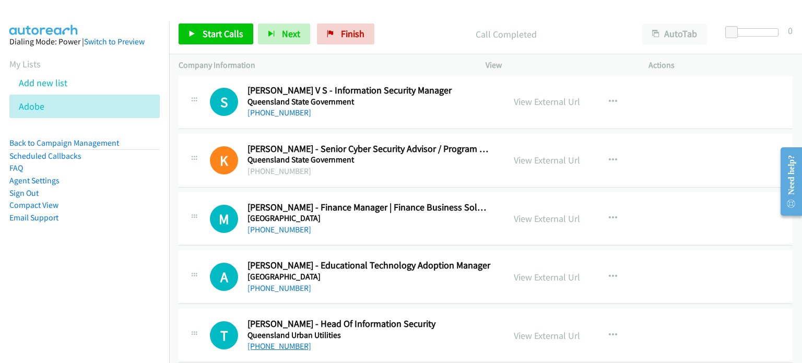
scroll to position [8773, 0]
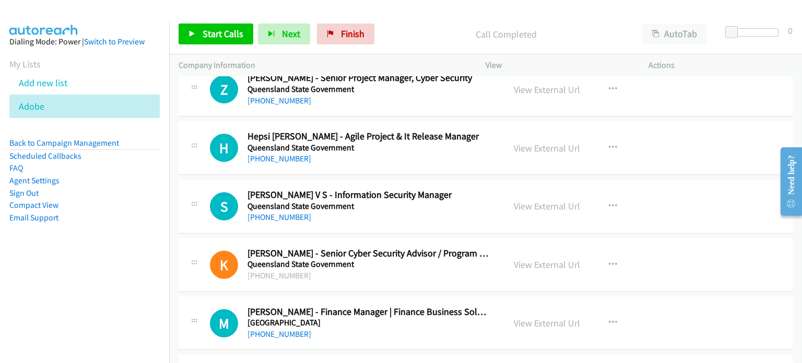
click at [588, 33] on p "Call Completed" at bounding box center [505, 34] width 235 height 14
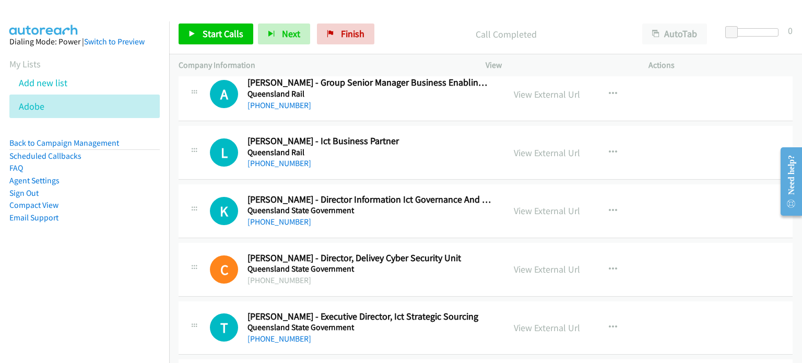
scroll to position [8459, 0]
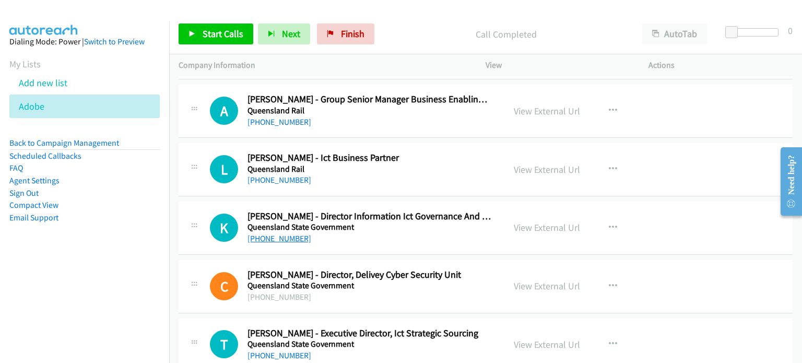
click at [287, 233] on link "+61 7 3022 6100" at bounding box center [279, 238] width 64 height 10
drag, startPoint x: 696, startPoint y: 199, endPoint x: 619, endPoint y: 208, distance: 77.3
click at [696, 201] on div "K Callback Scheduled Kate Felsman - Director Information Ict Governance And Ris…" at bounding box center [486, 228] width 614 height 54
click at [540, 221] on link "View External Url" at bounding box center [547, 227] width 66 height 12
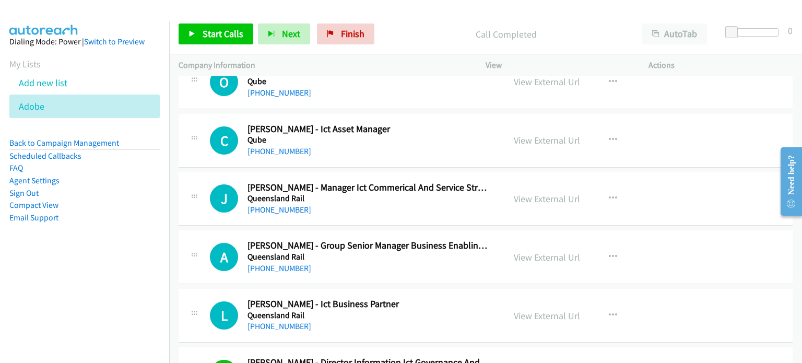
scroll to position [8250, 0]
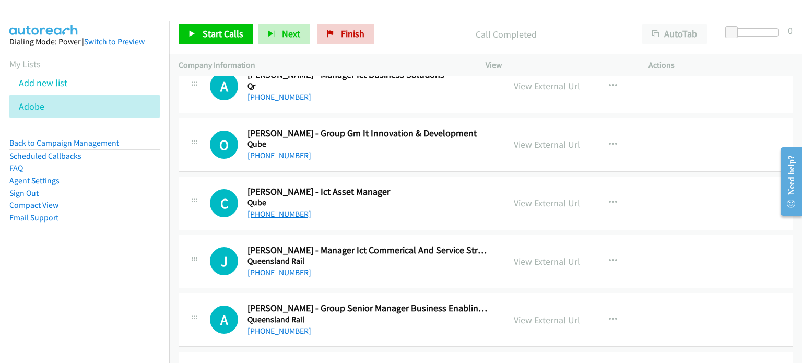
click at [290, 209] on link "+61 431 701 002" at bounding box center [279, 214] width 64 height 10
click at [686, 185] on div "C Callback Scheduled Clinton Blessing - Ict Asset Manager Qube Australia/Sydney…" at bounding box center [486, 203] width 614 height 54
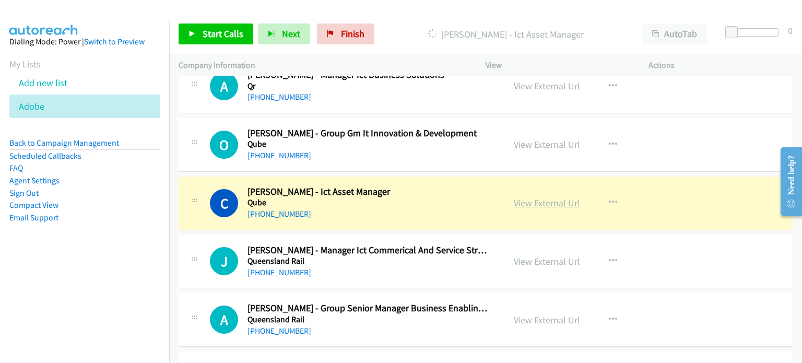
click at [558, 197] on link "View External Url" at bounding box center [547, 203] width 66 height 12
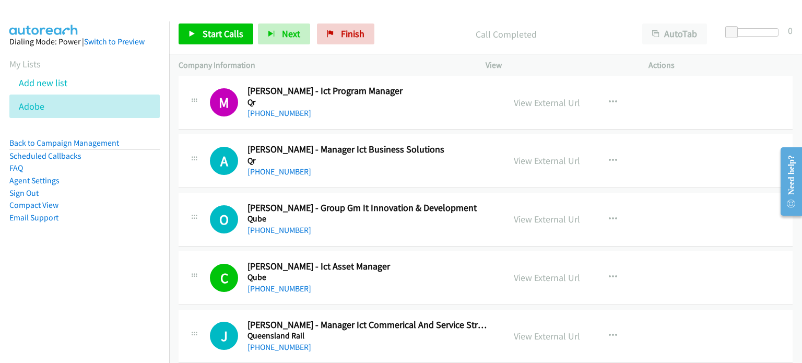
scroll to position [8146, 0]
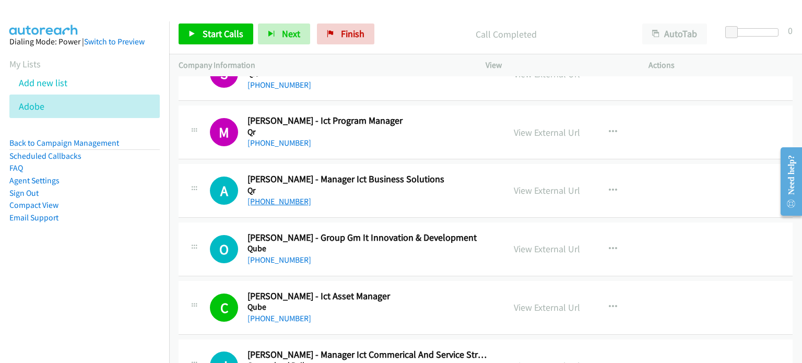
click at [274, 196] on link "+61 424 444 134" at bounding box center [279, 201] width 64 height 10
drag, startPoint x: 662, startPoint y: 169, endPoint x: 604, endPoint y: 175, distance: 58.8
click at [662, 173] on div "View External Url View External Url Schedule/Manage Callback Start Calls Here R…" at bounding box center [590, 190] width 172 height 34
click at [562, 184] on link "View External Url" at bounding box center [547, 190] width 66 height 12
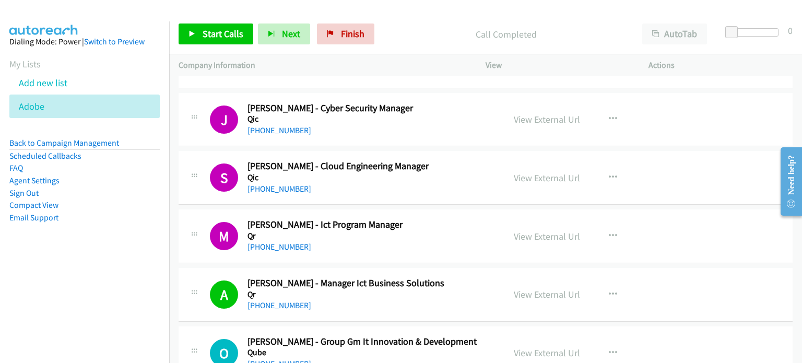
scroll to position [8042, 0]
click at [294, 184] on link "+61 417 609 036" at bounding box center [279, 189] width 64 height 10
click at [639, 167] on div "View External Url View External Url Schedule/Manage Callback Start Calls Here R…" at bounding box center [590, 178] width 172 height 34
click at [533, 172] on link "View External Url" at bounding box center [547, 178] width 66 height 12
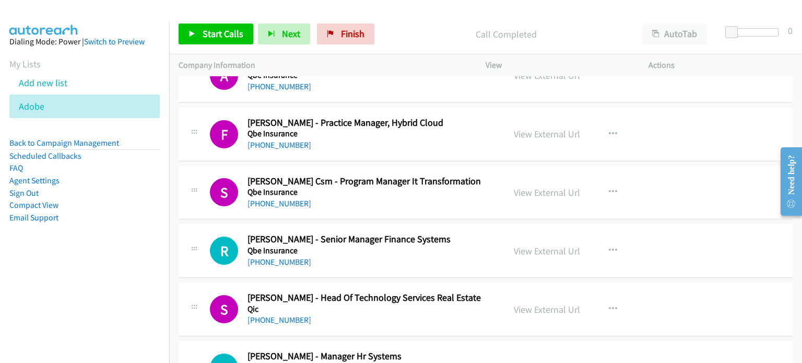
scroll to position [7676, 0]
click at [280, 199] on link "+61 421 553 459" at bounding box center [279, 204] width 64 height 10
drag, startPoint x: 665, startPoint y: 174, endPoint x: 647, endPoint y: 175, distance: 18.3
click at [665, 176] on div "View External Url View External Url Schedule/Manage Callback Start Calls Here R…" at bounding box center [590, 193] width 172 height 34
click at [541, 187] on link "View External Url" at bounding box center [547, 193] width 66 height 12
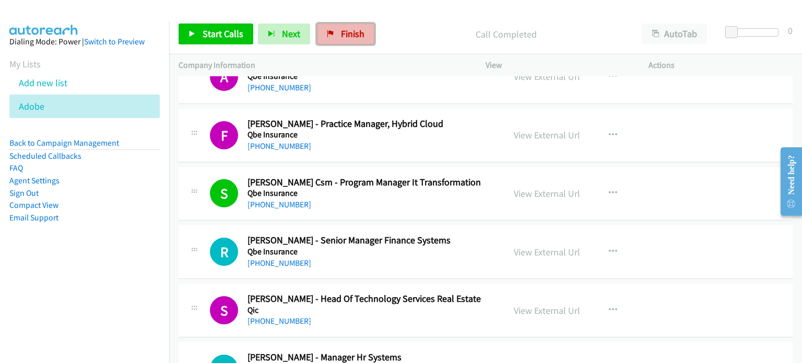
click at [362, 39] on link "Finish" at bounding box center [345, 33] width 57 height 21
